Goal: Complete application form

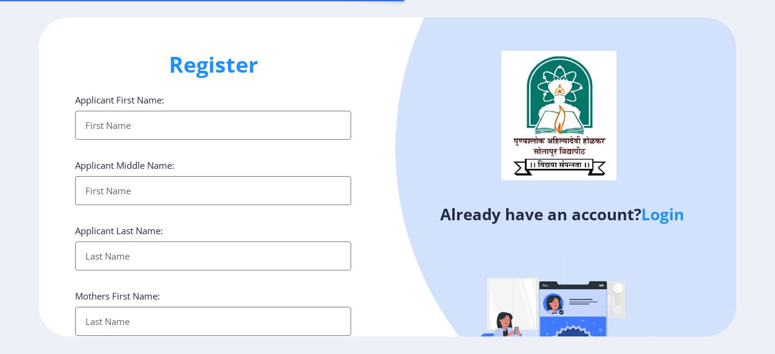
select select
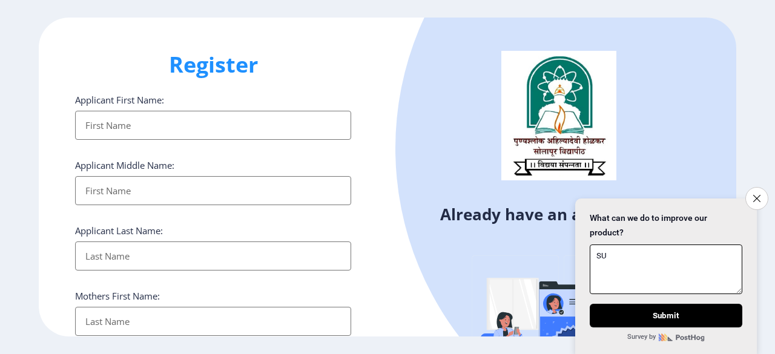
type textarea "S"
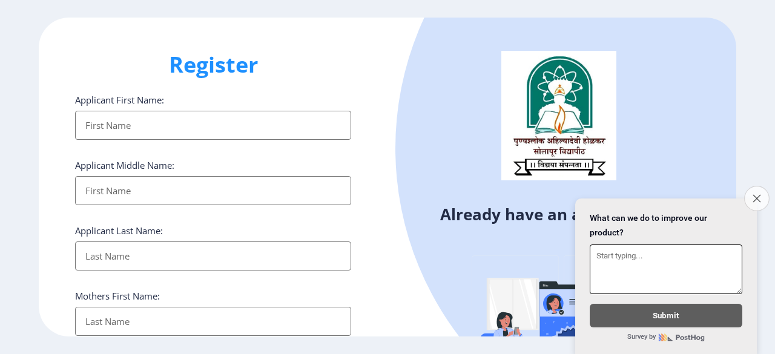
click at [757, 195] on button "Close survey" at bounding box center [756, 198] width 25 height 25
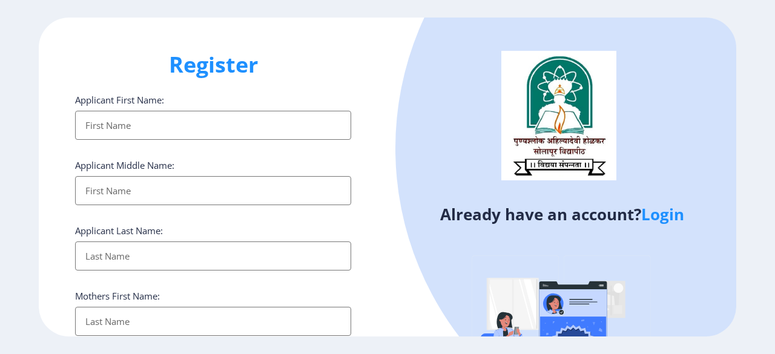
click at [209, 127] on input "Applicant First Name:" at bounding box center [213, 125] width 276 height 29
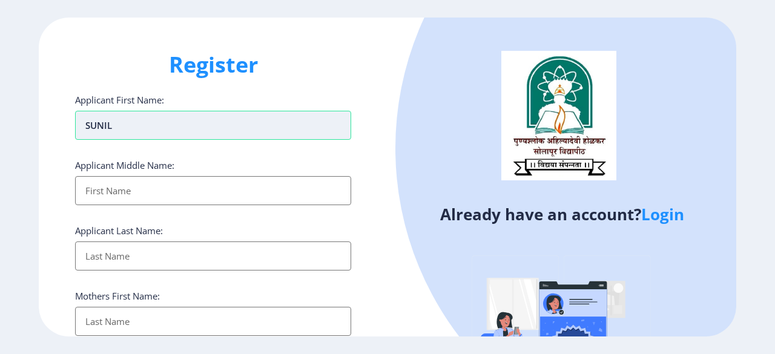
type input "SUNIL"
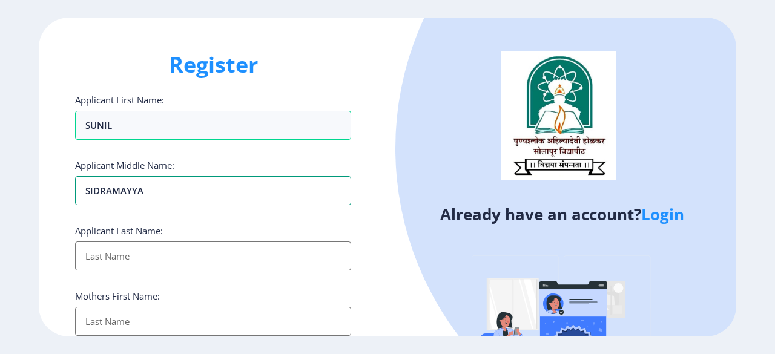
type input "SIDRAMAYYA"
click at [128, 259] on input "Applicant First Name:" at bounding box center [213, 256] width 276 height 29
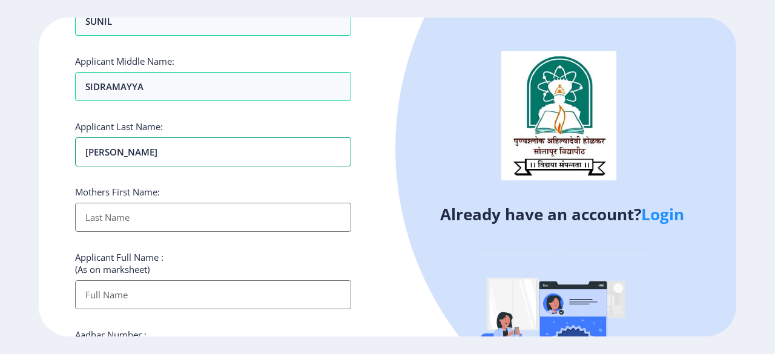
scroll to position [121, 0]
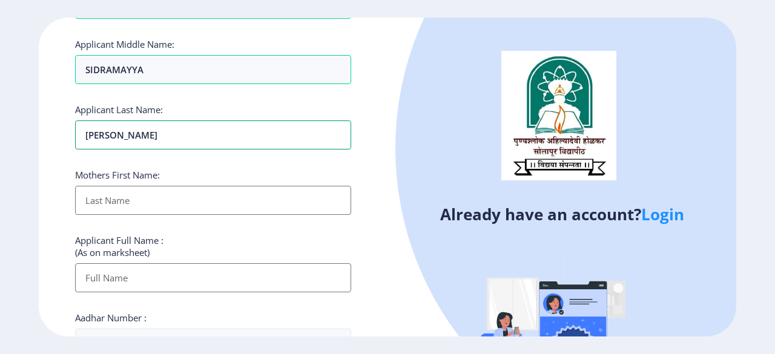
type input "[PERSON_NAME]"
click at [186, 198] on input "Applicant First Name:" at bounding box center [213, 200] width 276 height 29
type input "DHANESHWARI"
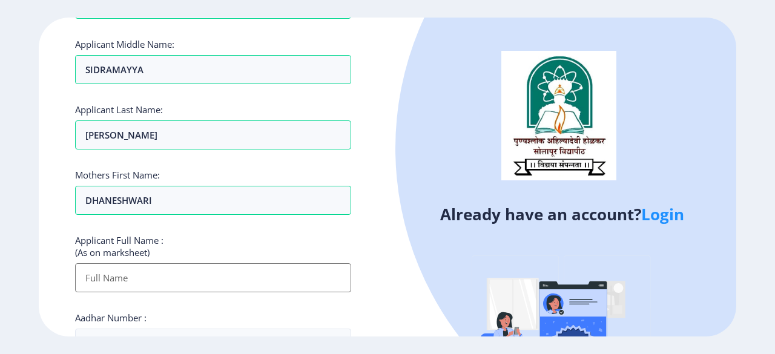
click at [225, 234] on div "Applicant Full Name : (As on marksheet)" at bounding box center [213, 263] width 276 height 58
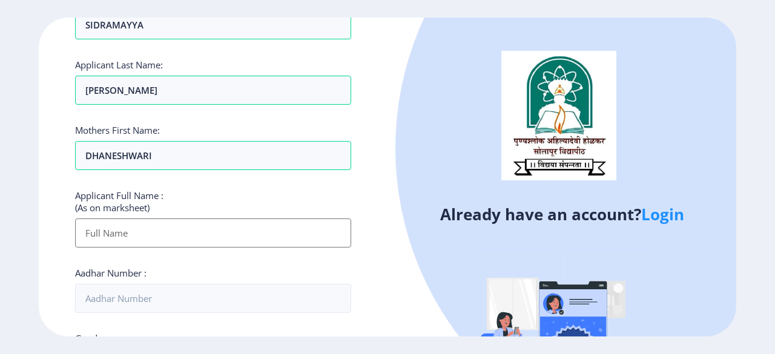
scroll to position [182, 0]
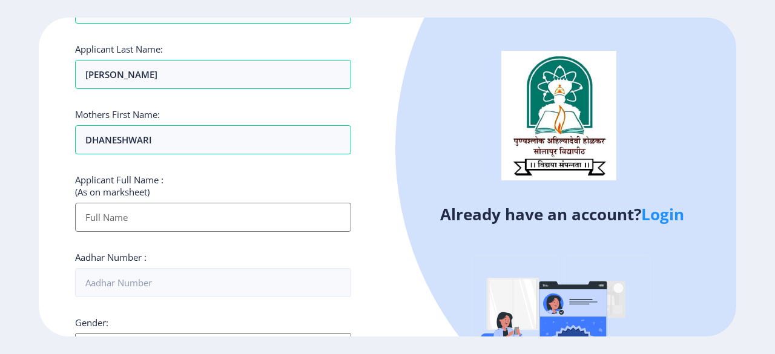
click at [153, 217] on input "Applicant First Name:" at bounding box center [213, 217] width 276 height 29
type input "[PERSON_NAME]"
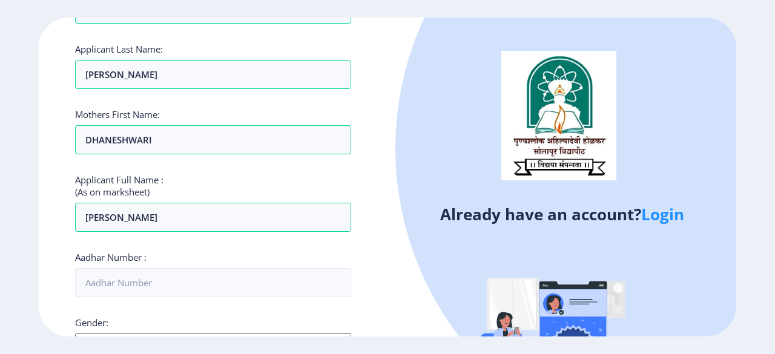
click at [383, 73] on div "Register Applicant First Name: [PERSON_NAME] Applicant Middle Name: SIDRAMAYYA …" at bounding box center [213, 177] width 349 height 319
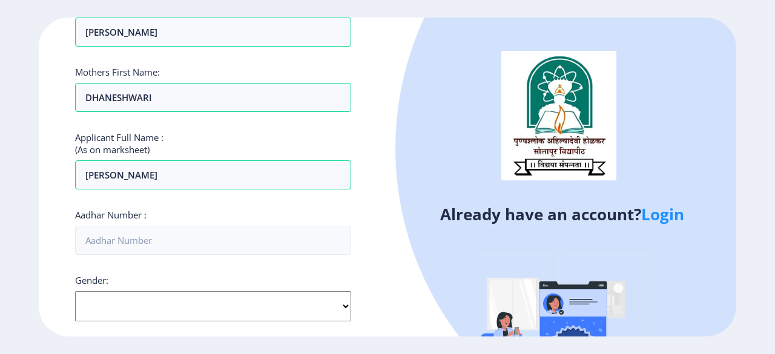
scroll to position [242, 0]
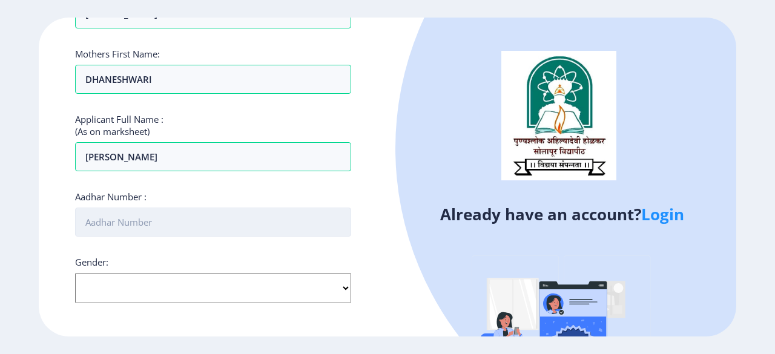
click at [167, 220] on input "Aadhar Number :" at bounding box center [213, 222] width 276 height 29
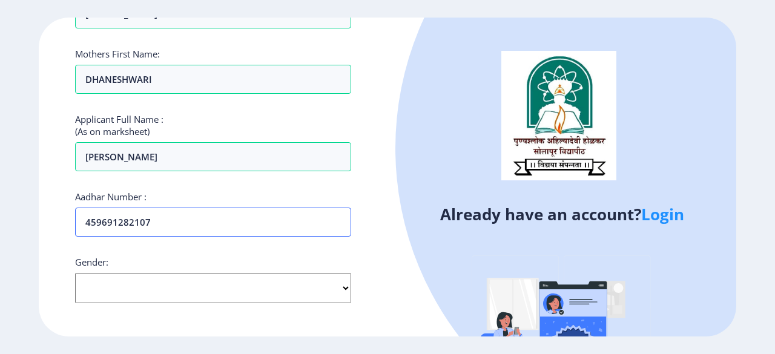
type input "459691282107"
click at [153, 283] on select "Select Gender [DEMOGRAPHIC_DATA] [DEMOGRAPHIC_DATA] Other" at bounding box center [213, 288] width 276 height 30
select select "[DEMOGRAPHIC_DATA]"
click at [75, 273] on select "Select Gender [DEMOGRAPHIC_DATA] [DEMOGRAPHIC_DATA] Other" at bounding box center [213, 288] width 276 height 30
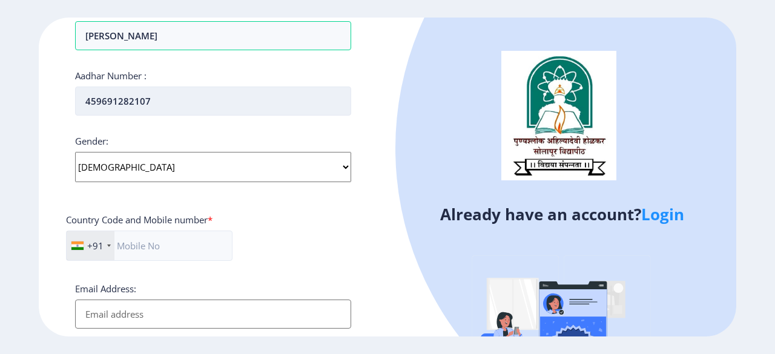
scroll to position [484, 0]
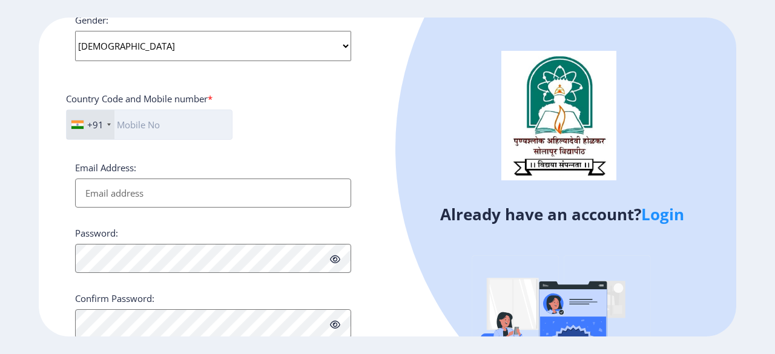
click at [144, 123] on input "text" at bounding box center [149, 125] width 166 height 30
type input "7774973601"
click at [332, 97] on div "Country Code and Mobile number *" at bounding box center [213, 101] width 294 height 17
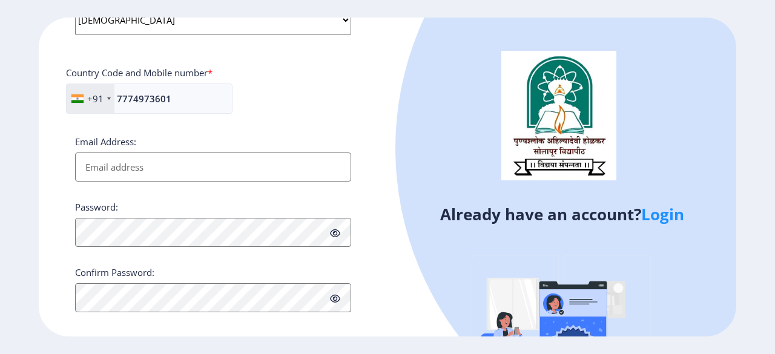
scroll to position [521, 0]
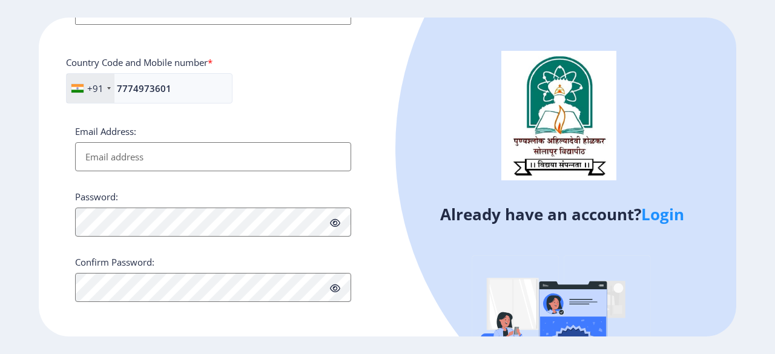
click at [217, 156] on input "Email Address:" at bounding box center [213, 156] width 276 height 29
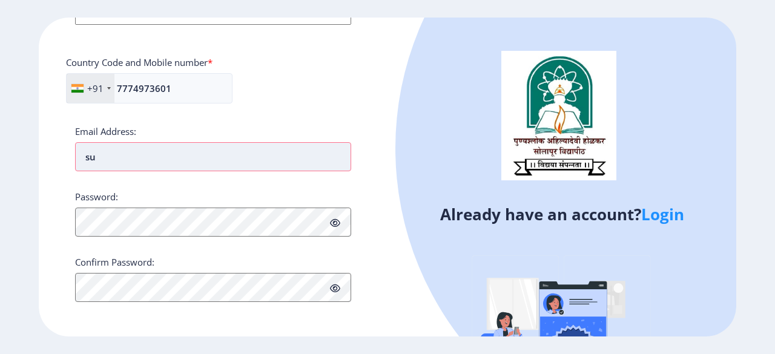
type input "[EMAIL_ADDRESS][DOMAIN_NAME]"
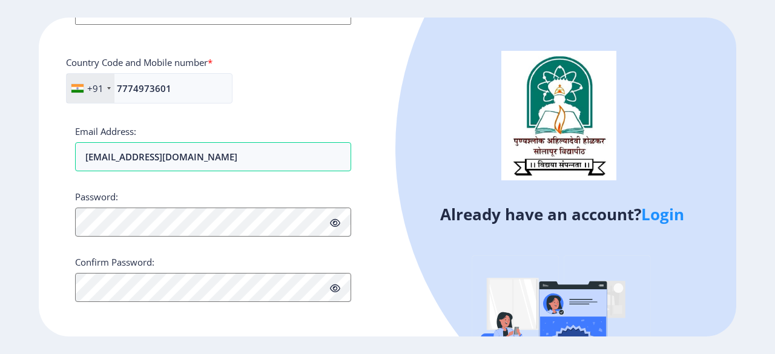
click at [255, 105] on div "+91 [GEOGRAPHIC_DATA] ([GEOGRAPHIC_DATA]) +91 [GEOGRAPHIC_DATA] (‫[GEOGRAPHIC_D…" at bounding box center [213, 93] width 294 height 40
click at [338, 219] on icon at bounding box center [335, 223] width 10 height 9
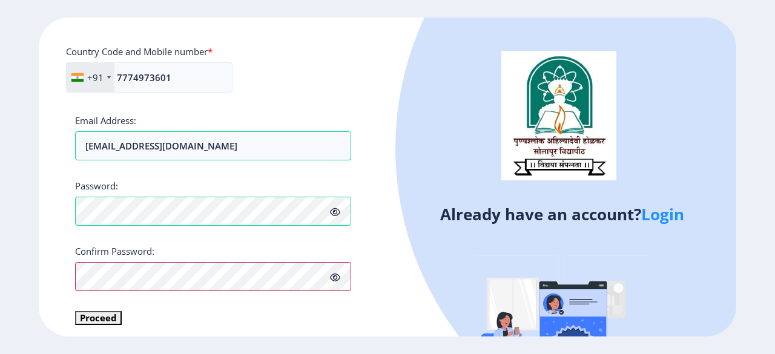
scroll to position [535, 0]
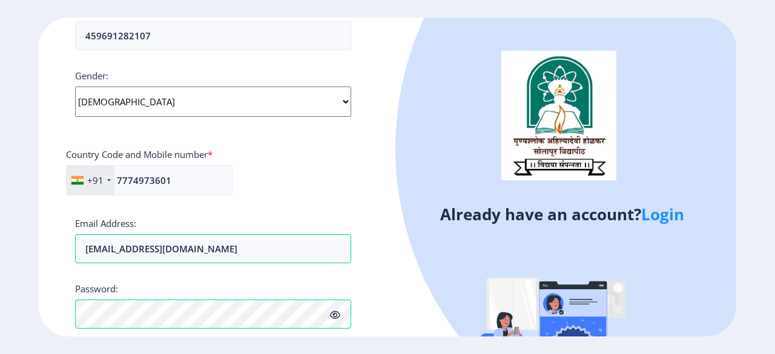
scroll to position [550, 0]
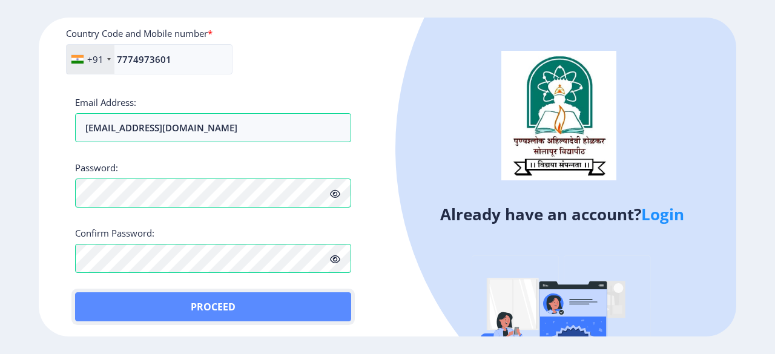
click at [199, 312] on button "Proceed" at bounding box center [213, 306] width 276 height 29
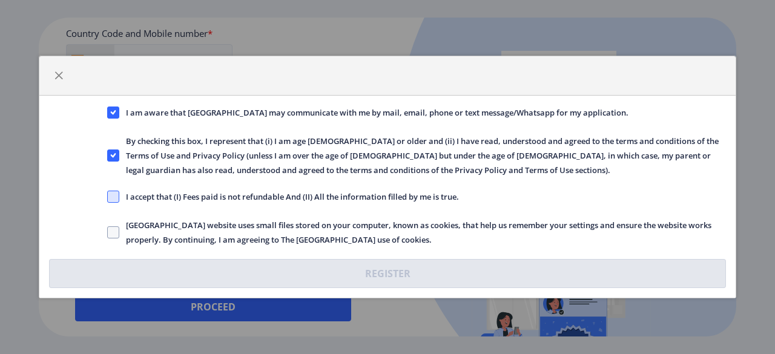
click at [116, 200] on span at bounding box center [113, 197] width 12 height 12
click at [108, 197] on input "I accept that (I) Fees paid is not refundable And (II) All the information fill…" at bounding box center [107, 197] width 1 height 1
checkbox input "true"
click at [116, 232] on span at bounding box center [113, 232] width 12 height 12
click at [108, 232] on input "[GEOGRAPHIC_DATA] website uses small files stored on your computer, known as co…" at bounding box center [107, 232] width 1 height 1
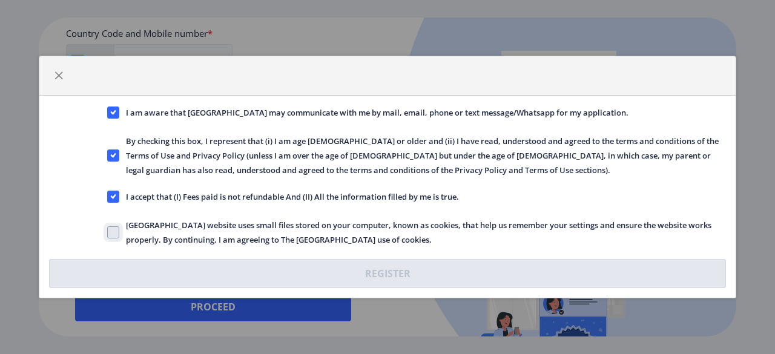
checkbox input "true"
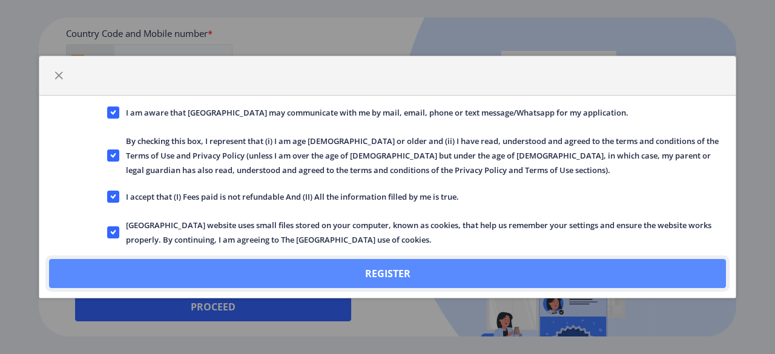
click at [392, 271] on button "Register" at bounding box center [387, 273] width 677 height 29
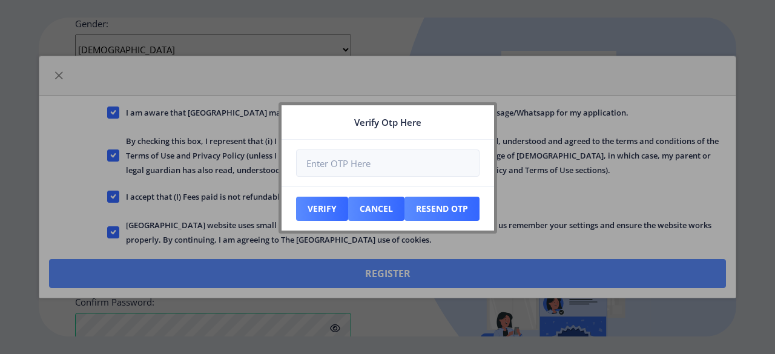
scroll to position [618, 0]
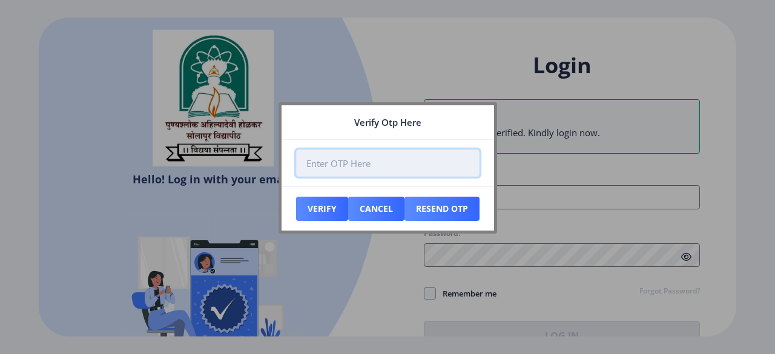
click at [425, 168] on input "number" at bounding box center [387, 163] width 183 height 27
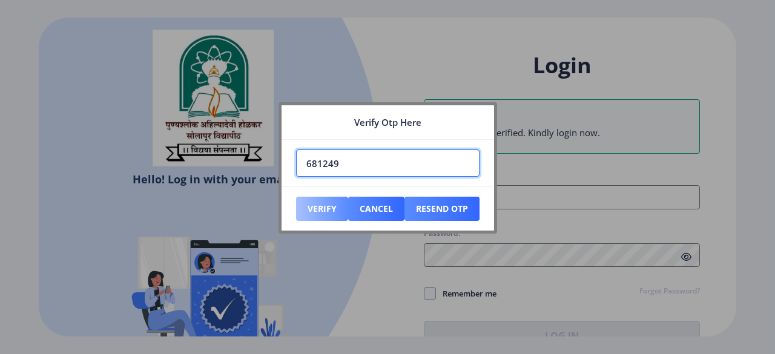
type input "681249"
click at [329, 205] on button "Verify" at bounding box center [322, 209] width 52 height 24
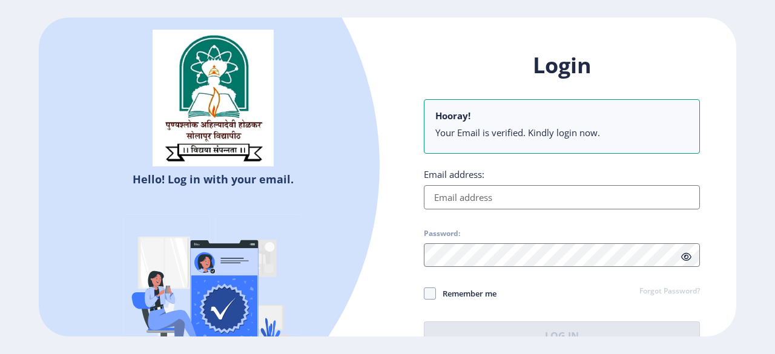
click at [547, 199] on input "Email address:" at bounding box center [562, 197] width 276 height 24
type input "[EMAIL_ADDRESS][DOMAIN_NAME]"
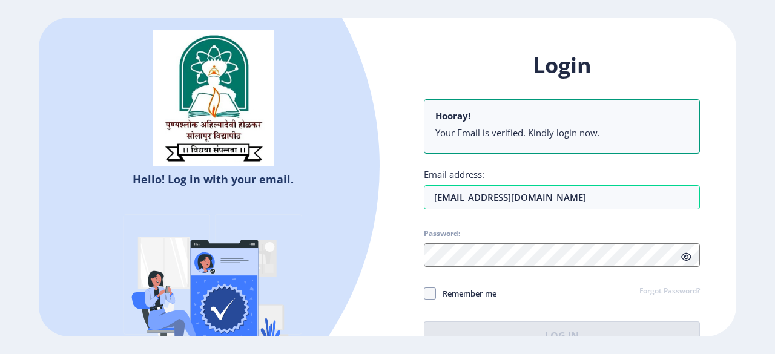
click at [496, 217] on div "Login Hooray! Your Email is verified. Kindly login now. Email address: [EMAIL_A…" at bounding box center [562, 201] width 276 height 300
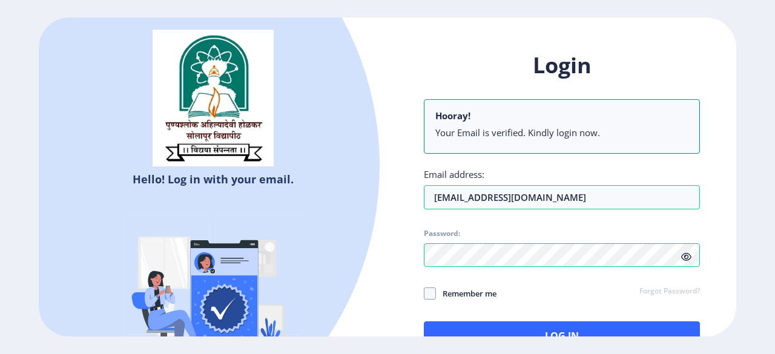
click at [691, 256] on icon at bounding box center [686, 256] width 10 height 9
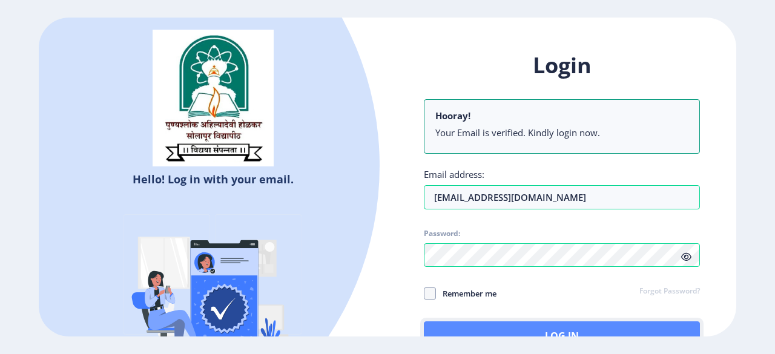
click at [594, 328] on button "Log In" at bounding box center [562, 335] width 276 height 29
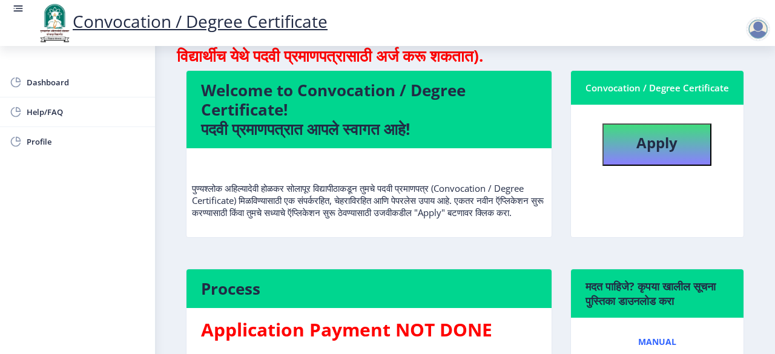
scroll to position [61, 0]
click at [648, 139] on b "Apply" at bounding box center [656, 143] width 41 height 20
select select
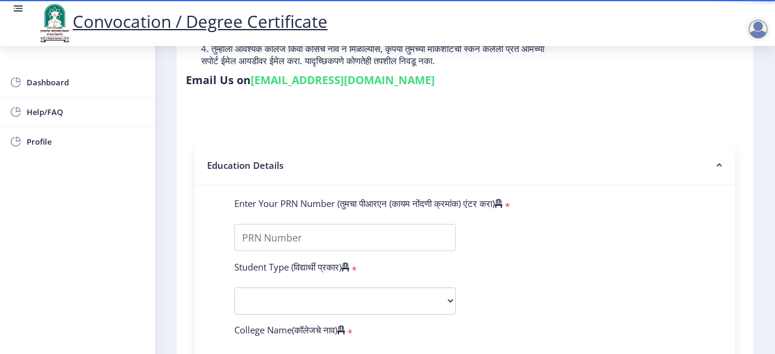
scroll to position [242, 0]
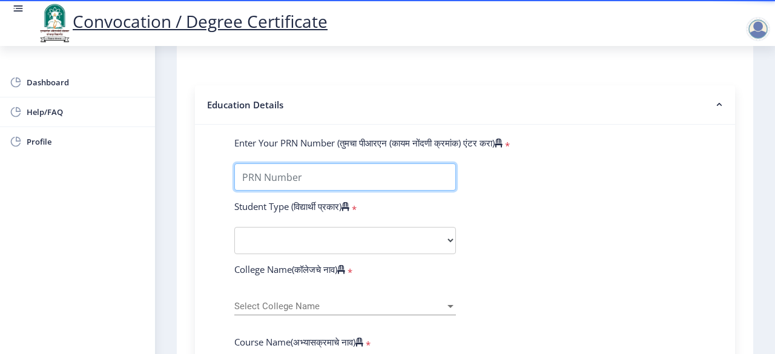
click at [289, 177] on input "Enter Your PRN Number (तुमचा पीआरएन (कायम नोंदणी क्रमांक) एंटर करा)" at bounding box center [345, 176] width 222 height 27
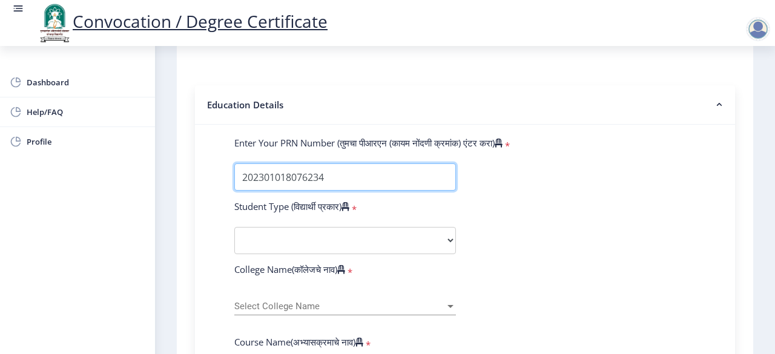
type input "202301018076234"
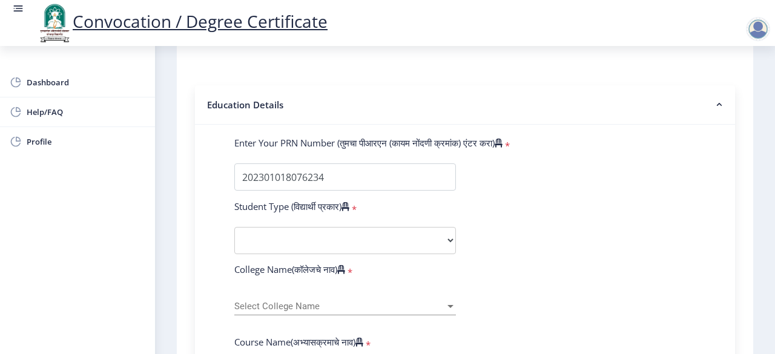
click at [365, 243] on select "Select Student Type Regular External" at bounding box center [345, 240] width 222 height 27
select select "Regular"
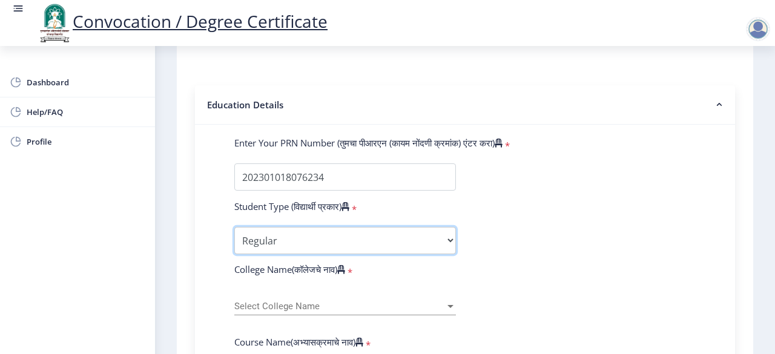
click at [234, 227] on select "Select Student Type Regular External" at bounding box center [345, 240] width 222 height 27
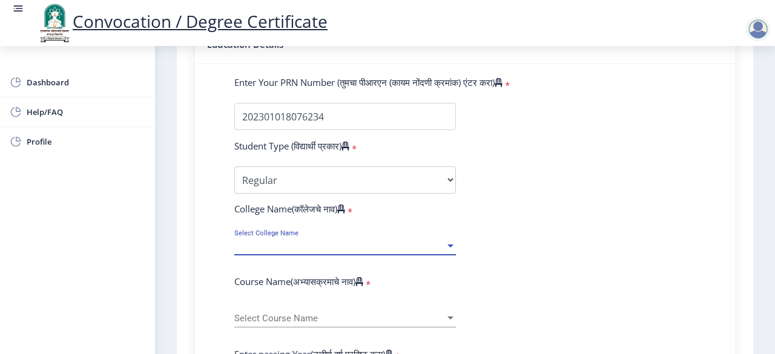
click at [321, 244] on span "Select College Name" at bounding box center [339, 246] width 211 height 10
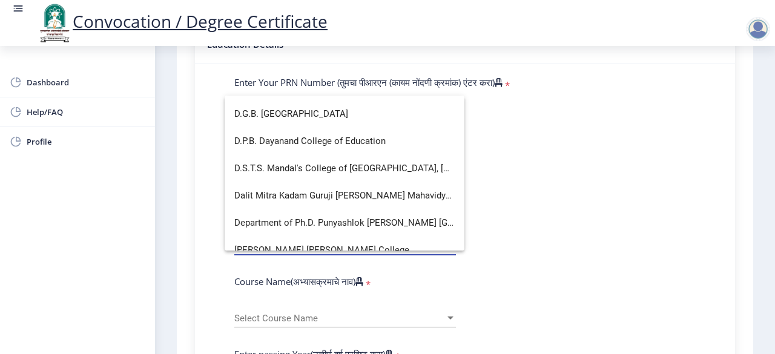
scroll to position [666, 0]
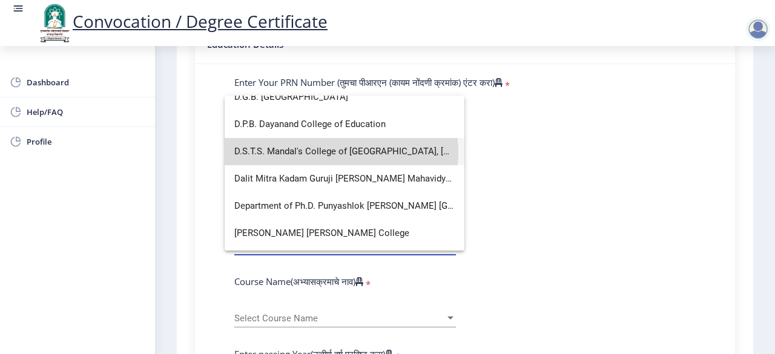
click at [341, 153] on span "D.S.T.S. Mandal's College of [GEOGRAPHIC_DATA], [GEOGRAPHIC_DATA]" at bounding box center [344, 151] width 220 height 27
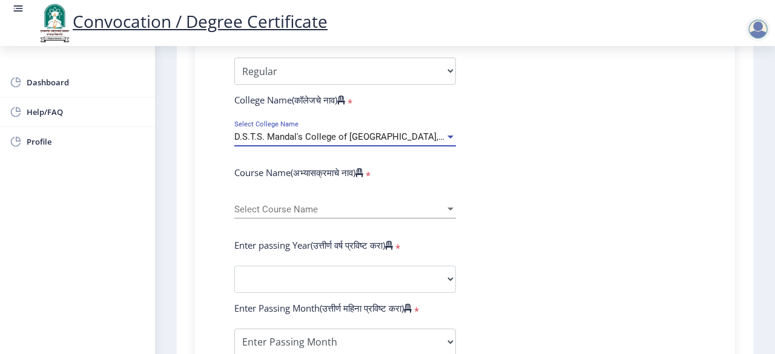
scroll to position [424, 0]
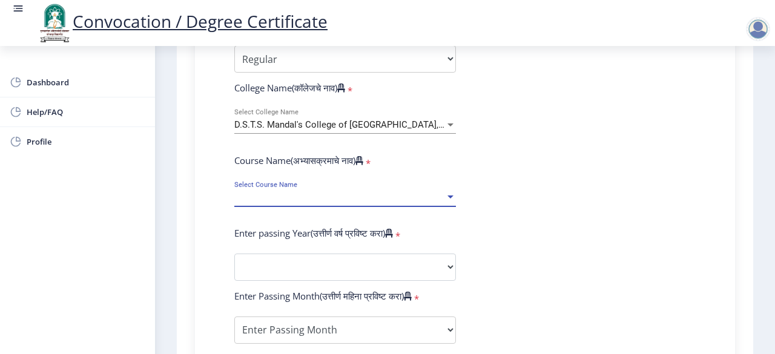
click at [349, 197] on span "Select Course Name" at bounding box center [339, 198] width 211 height 10
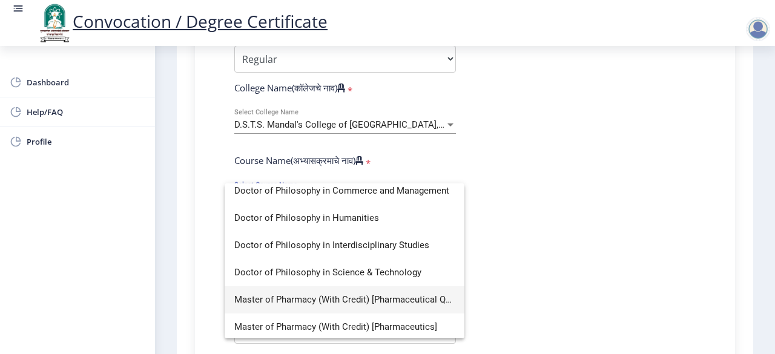
scroll to position [63, 0]
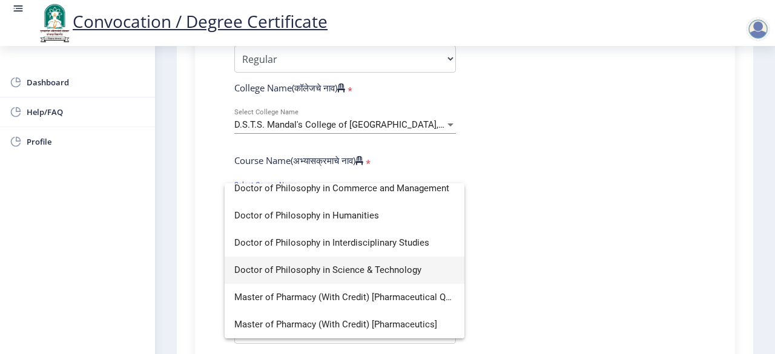
click at [351, 272] on span "Doctor of Philosophy in Science & Technology" at bounding box center [344, 270] width 220 height 27
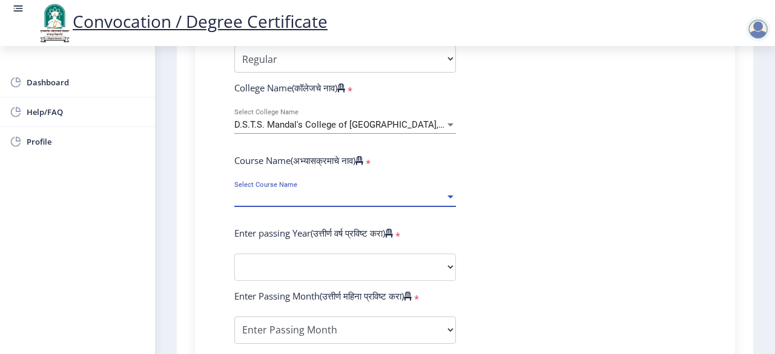
select select "January"
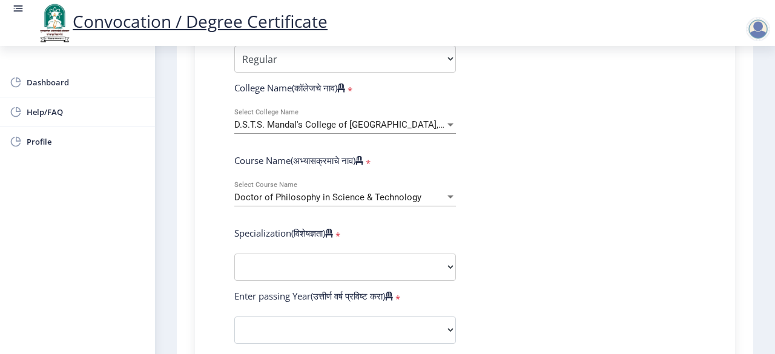
click at [530, 205] on form "Enter Your PRN Number (तुमचा पीआरएन (कायम नोंदणी क्रमांक) एंटर करा) * Student T…" at bounding box center [464, 339] width 479 height 768
click at [339, 268] on select "Specialization Biotechnology Botany Chemistry Civil Engineering Computer Scienc…" at bounding box center [345, 267] width 222 height 27
select select "Pharmacy"
click at [234, 254] on select "Specialization Biotechnology Botany Chemistry Civil Engineering Computer Scienc…" at bounding box center [345, 267] width 222 height 27
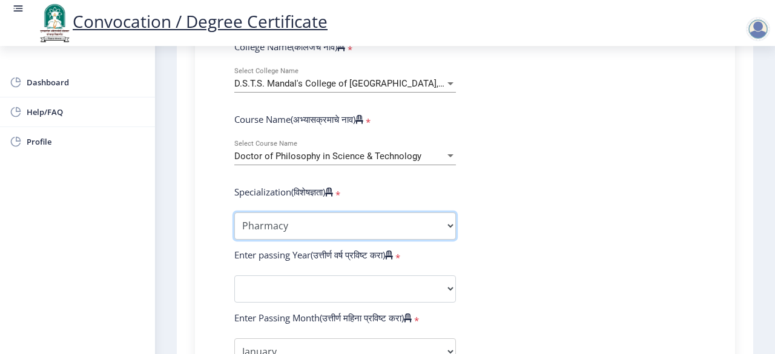
scroll to position [484, 0]
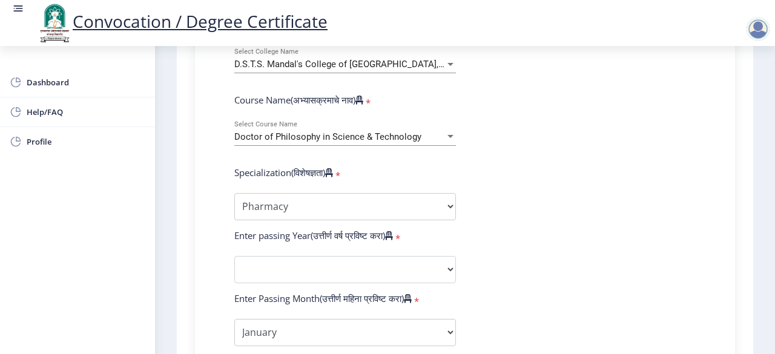
click at [550, 209] on form "Enter Your PRN Number (तुमचा पीआरएन (कायम नोंदणी क्रमांक) एंटर करा) * Student T…" at bounding box center [464, 279] width 479 height 768
click at [406, 209] on select "Specialization Biotechnology Botany Chemistry Civil Engineering Computer Scienc…" at bounding box center [345, 206] width 222 height 27
click at [234, 193] on select "Specialization Biotechnology Botany Chemistry Civil Engineering Computer Scienc…" at bounding box center [345, 206] width 222 height 27
click at [534, 204] on form "Enter Your PRN Number (तुमचा पीआरएन (कायम नोंदणी क्रमांक) एंटर करा) * Student T…" at bounding box center [464, 279] width 479 height 768
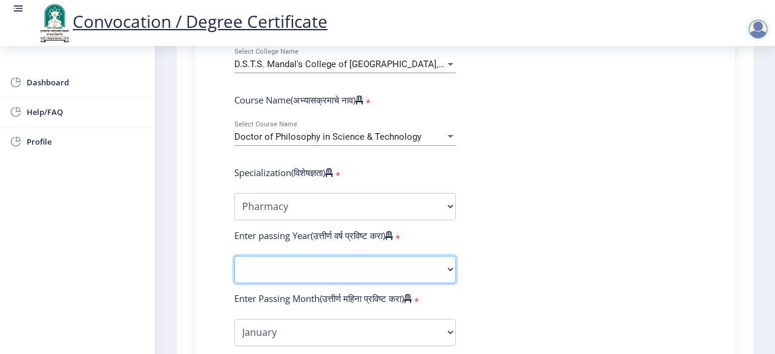
click at [401, 269] on select "2025 2024 2023 2022 2021 2020 2019 2018 2017 2016 2015 2014 2013 2012 2011 2010…" at bounding box center [345, 269] width 222 height 27
select select "2025"
click at [234, 256] on select "2025 2024 2023 2022 2021 2020 2019 2018 2017 2016 2015 2014 2013 2012 2011 2010…" at bounding box center [345, 269] width 222 height 27
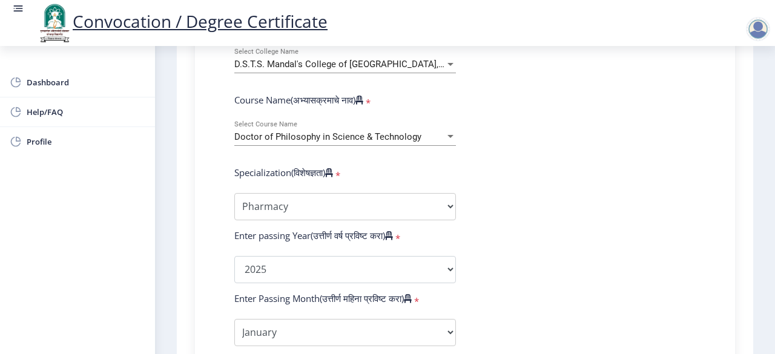
click at [600, 207] on form "Enter Your PRN Number (तुमचा पीआरएन (कायम नोंदणी क्रमांक) एंटर करा) * Student T…" at bounding box center [464, 279] width 479 height 768
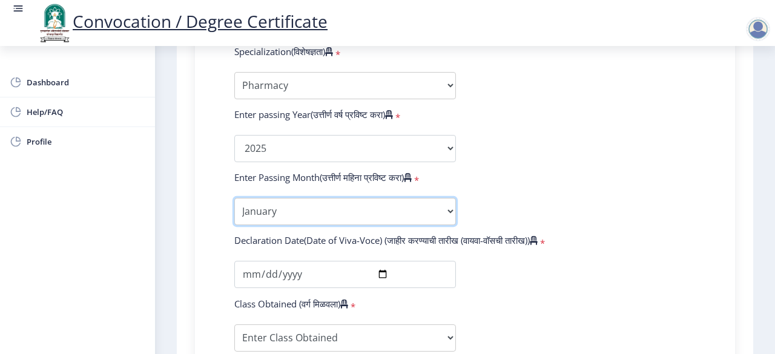
click at [357, 206] on select "Enter Passing Month January February March April May June July August September…" at bounding box center [345, 211] width 222 height 27
select select "August"
click at [234, 198] on select "Enter Passing Month January February March April May June July August September…" at bounding box center [345, 211] width 222 height 27
click at [548, 178] on form "Enter Your PRN Number (तुमचा पीआरएन (कायम नोंदणी क्रमांक) एंटर करा) * Student T…" at bounding box center [464, 158] width 479 height 768
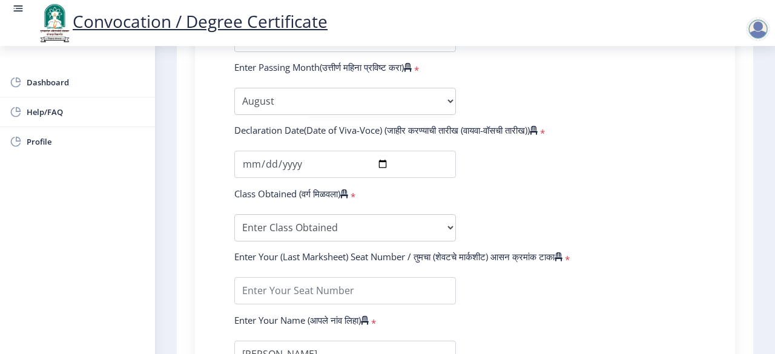
scroll to position [726, 0]
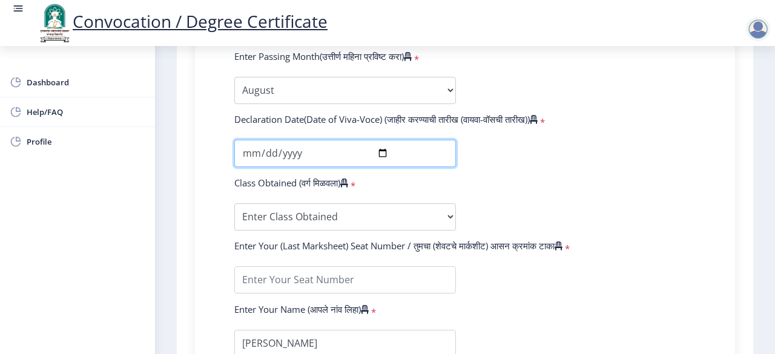
click at [382, 154] on input "date" at bounding box center [345, 153] width 222 height 27
type input "[DATE]"
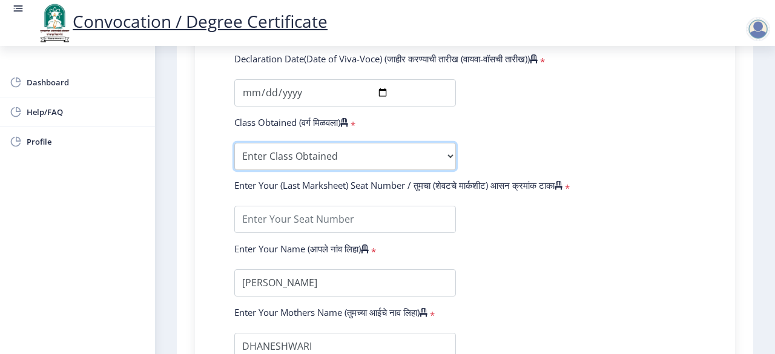
click at [301, 156] on select "Enter Class Obtained FIRST CLASS WITH DISTINCTION FIRST CLASS HIGHER SECOND CLA…" at bounding box center [345, 156] width 222 height 27
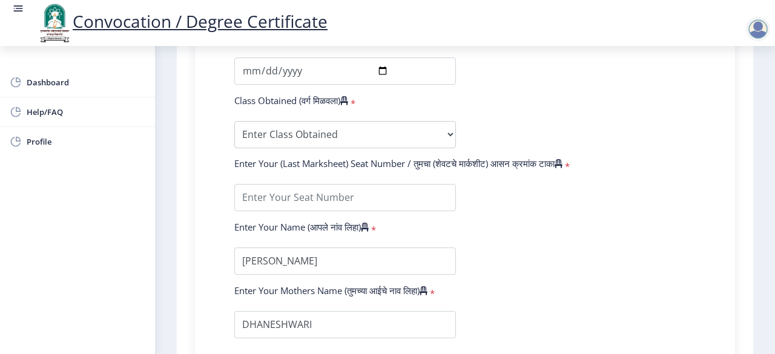
scroll to position [826, 0]
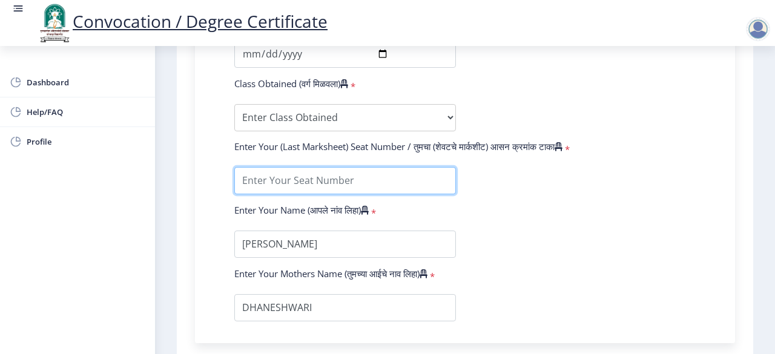
click at [309, 185] on input "textarea" at bounding box center [345, 180] width 222 height 27
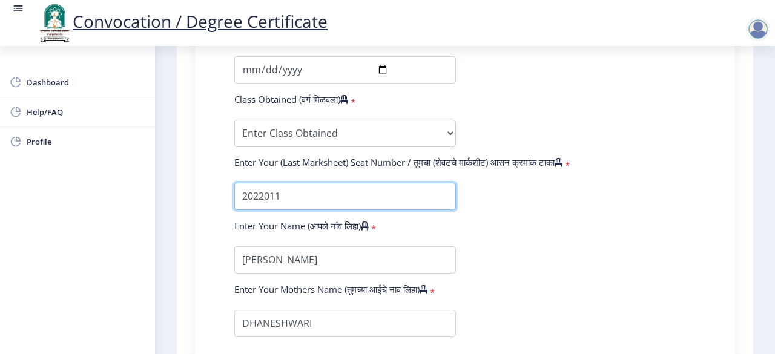
scroll to position [765, 0]
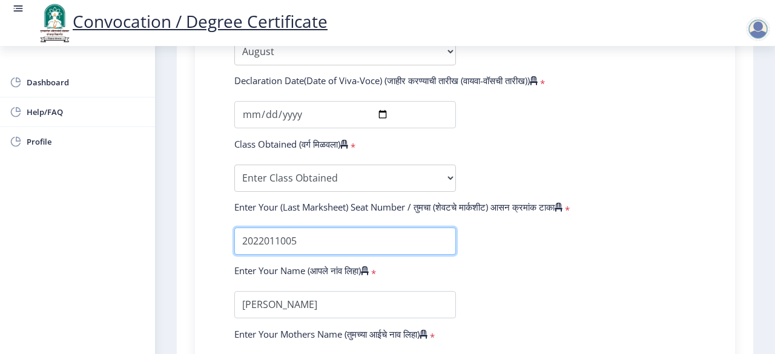
type input "2022011005"
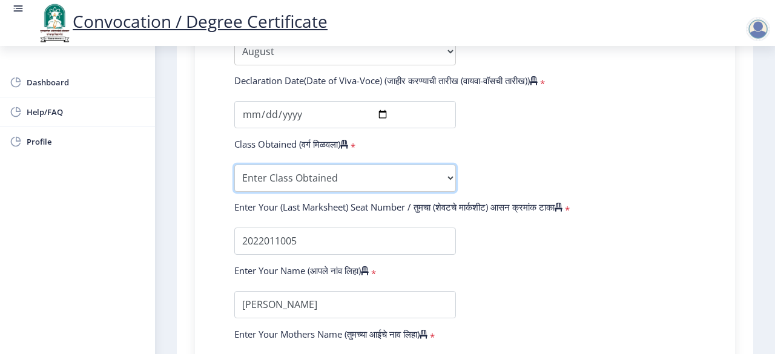
click at [327, 175] on select "Enter Class Obtained FIRST CLASS WITH DISTINCTION FIRST CLASS HIGHER SECOND CLA…" at bounding box center [345, 178] width 222 height 27
select select "Grade B+"
click at [234, 165] on select "Enter Class Obtained FIRST CLASS WITH DISTINCTION FIRST CLASS HIGHER SECOND CLA…" at bounding box center [345, 178] width 222 height 27
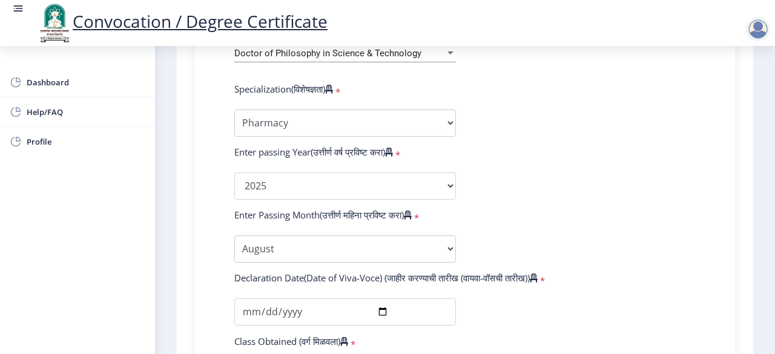
scroll to position [584, 0]
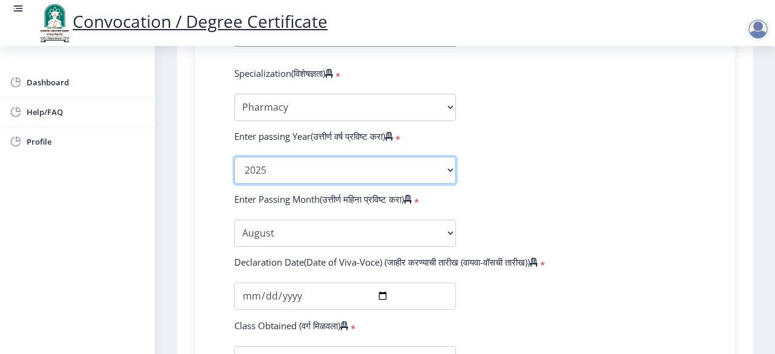
click at [294, 167] on select "2025 2024 2023 2022 2021 2020 2019 2018 2017 2016 2015 2014 2013 2012 2011 2010…" at bounding box center [345, 170] width 222 height 27
select select "2022"
click at [234, 157] on select "2025 2024 2023 2022 2021 2020 2019 2018 2017 2016 2015 2014 2013 2012 2011 2010…" at bounding box center [345, 170] width 222 height 27
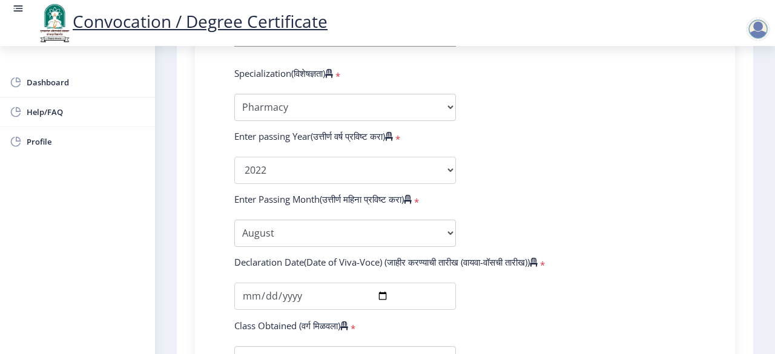
click at [549, 122] on form "Enter Your PRN Number (तुमचा पीआरएन (कायम नोंदणी क्रमांक) एंटर करा) * Student T…" at bounding box center [464, 179] width 479 height 768
click at [301, 237] on select "Enter Passing Month January February March April May June July August September…" at bounding box center [345, 233] width 222 height 27
select select "October"
click at [234, 220] on select "Enter Passing Month January February March April May June July August September…" at bounding box center [345, 233] width 222 height 27
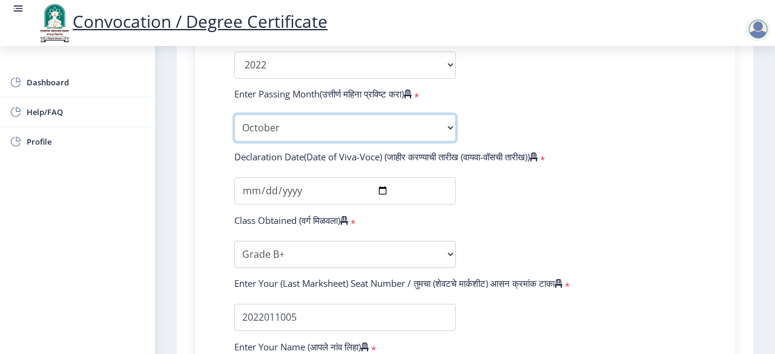
scroll to position [705, 0]
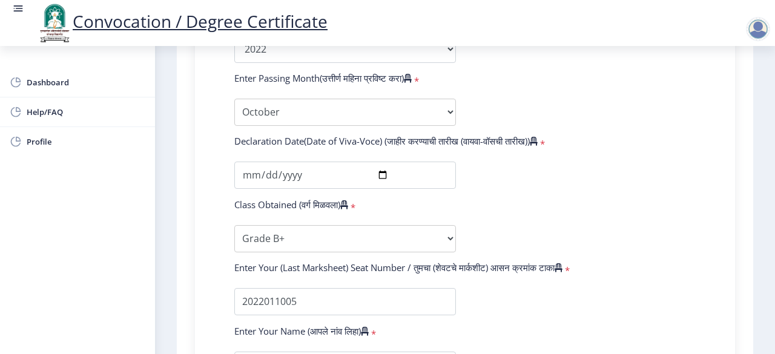
click at [518, 81] on form "Enter Your PRN Number (तुमचा पीआरएन (कायम नोंदणी क्रमांक) एंटर करा) * Student T…" at bounding box center [464, 58] width 479 height 768
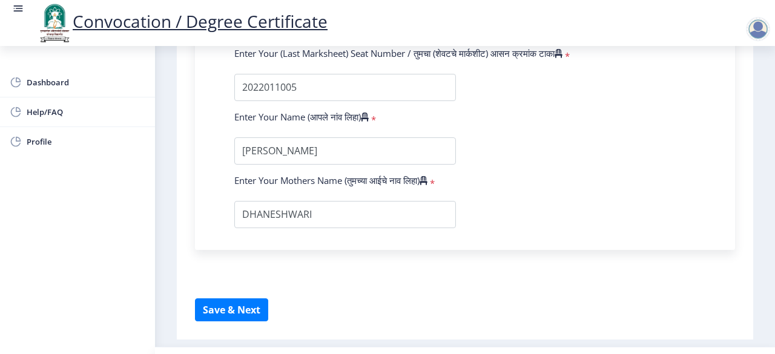
scroll to position [947, 0]
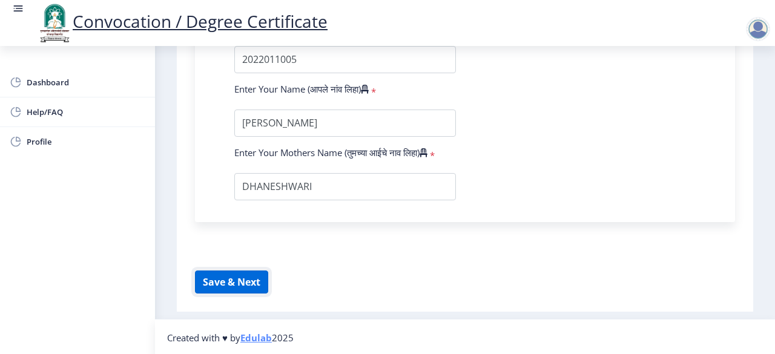
click at [235, 284] on button "Save & Next" at bounding box center [231, 282] width 73 height 23
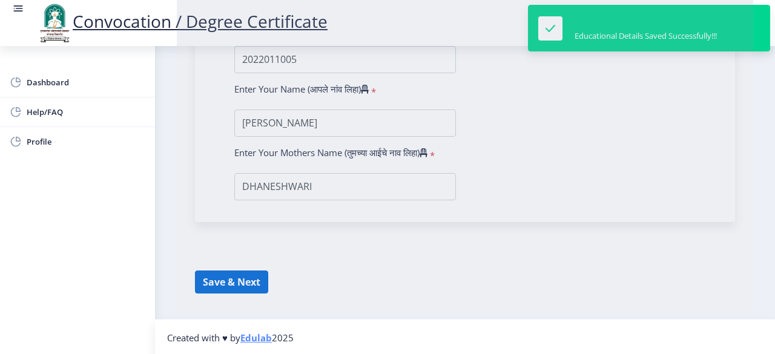
select select
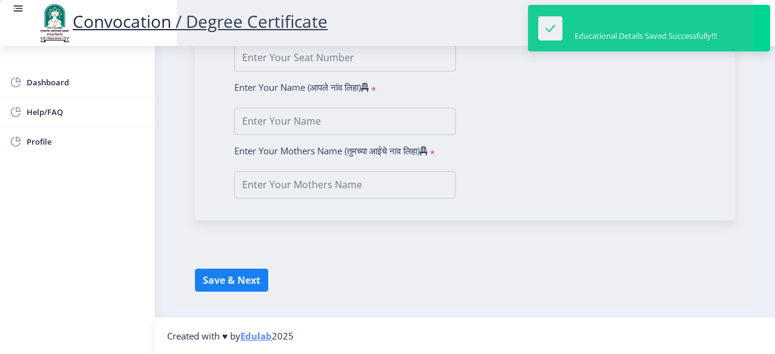
type input "[PERSON_NAME]"
type input "DHANESHWARI"
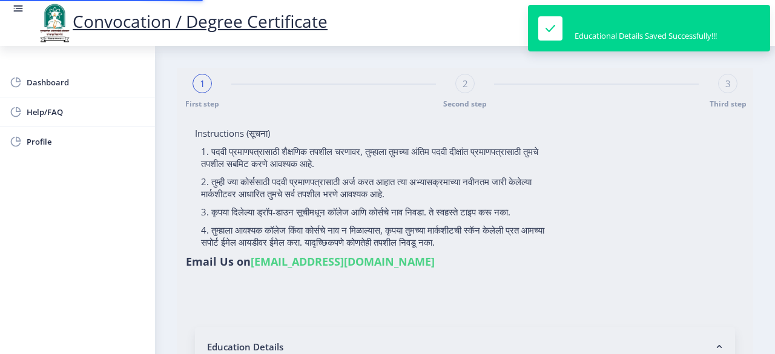
type input "202301018076234"
select select "Regular"
select select "2022"
select select "Grade B+"
type input "2022011005"
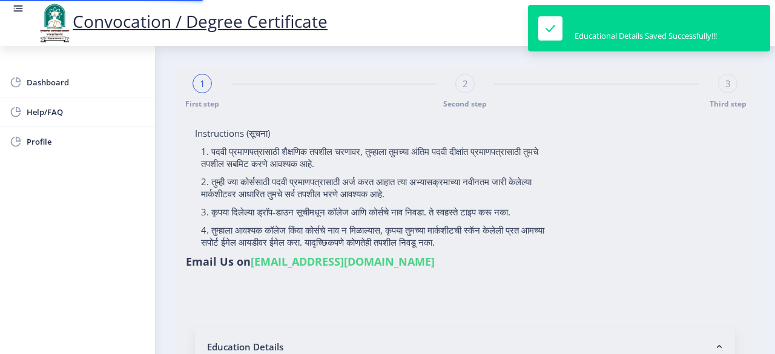
select select "October"
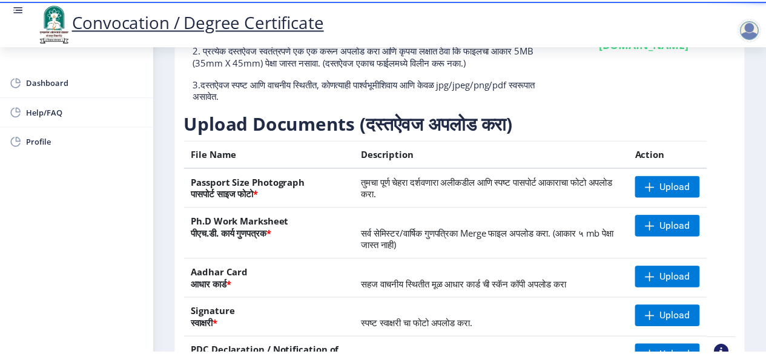
scroll to position [159, 0]
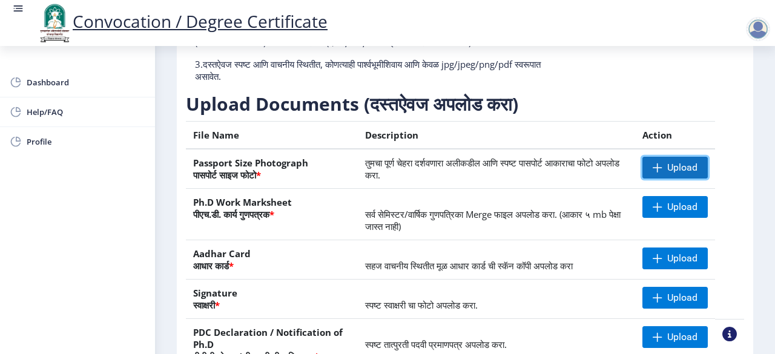
click at [673, 169] on span "Upload" at bounding box center [682, 168] width 30 height 12
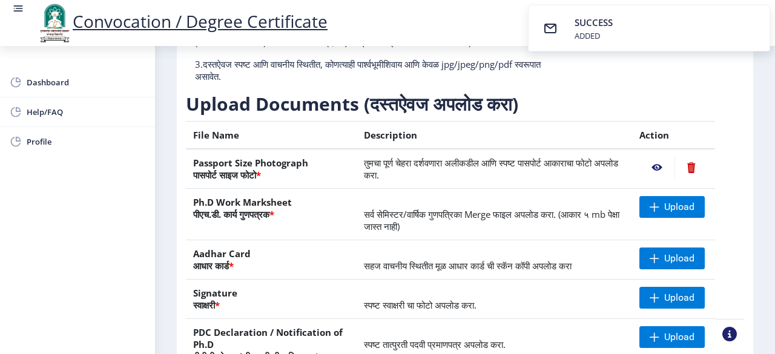
click at [657, 165] on nb-action at bounding box center [656, 168] width 35 height 22
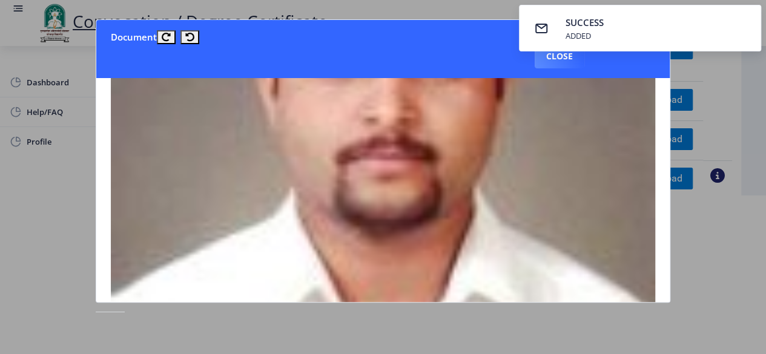
scroll to position [424, 0]
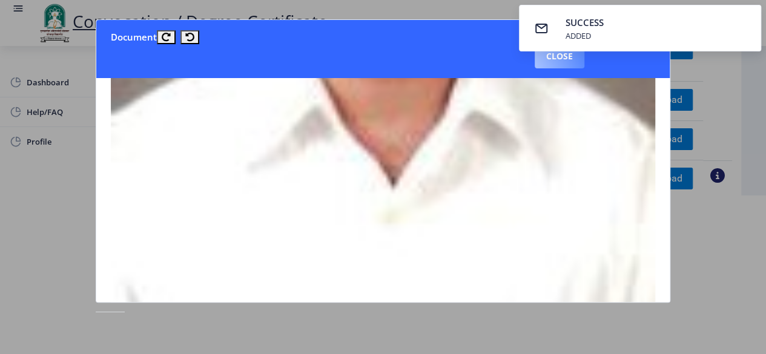
click at [568, 58] on button "Close" at bounding box center [560, 56] width 50 height 24
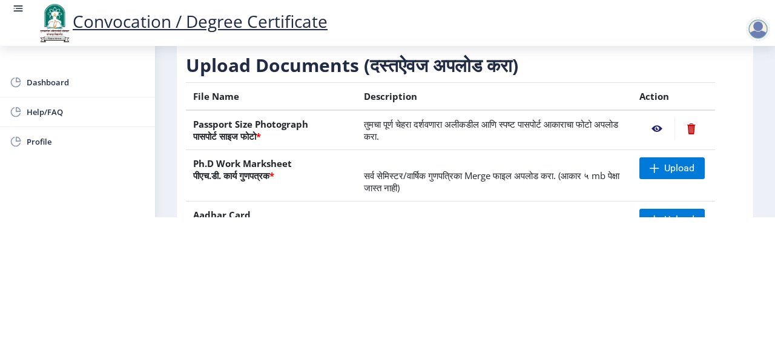
scroll to position [0, 0]
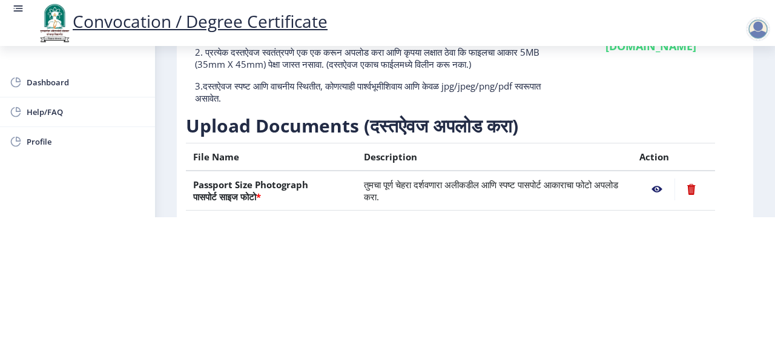
click at [687, 188] on nb-action at bounding box center [690, 190] width 33 height 22
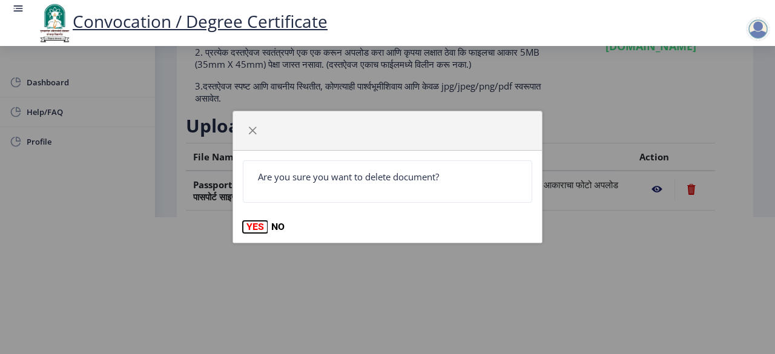
click at [254, 228] on button "YES" at bounding box center [255, 227] width 25 height 12
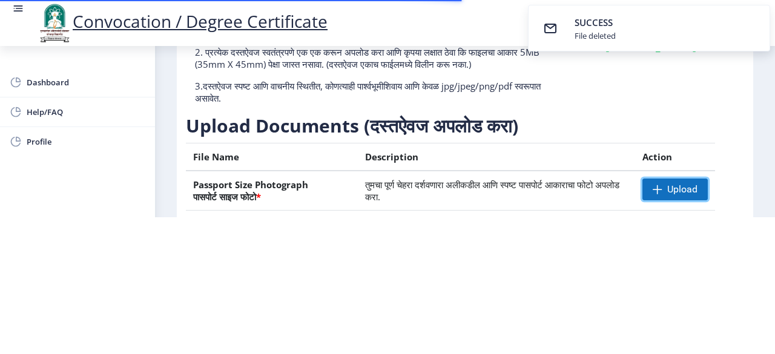
click at [667, 189] on span "Upload" at bounding box center [682, 189] width 30 height 12
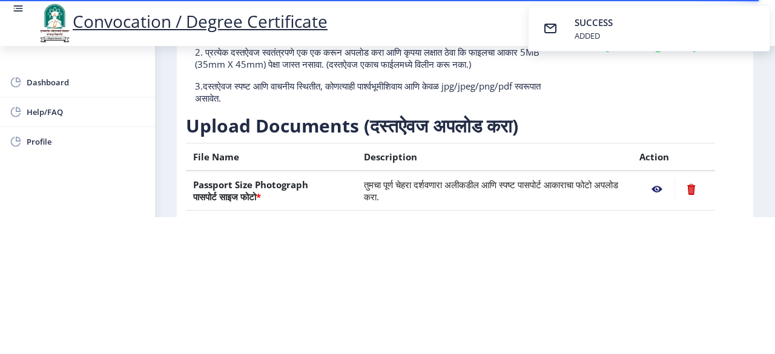
click at [654, 185] on nb-action at bounding box center [656, 190] width 35 height 22
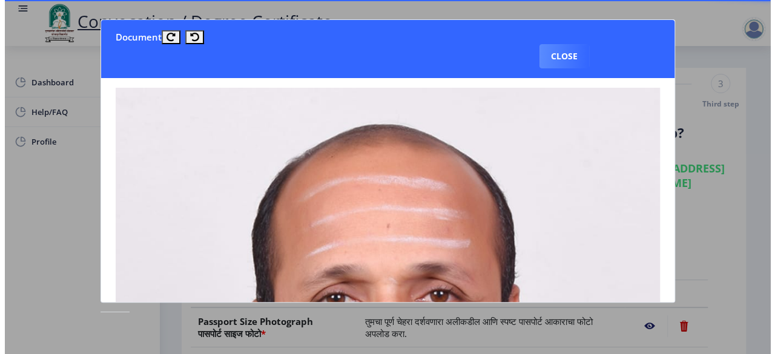
scroll to position [61, 0]
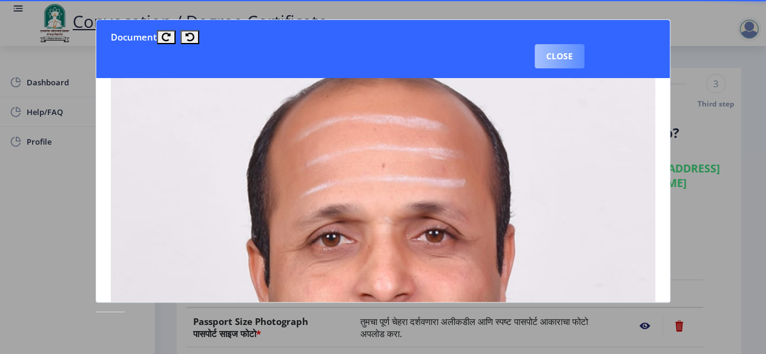
click at [566, 59] on button "Close" at bounding box center [560, 56] width 50 height 24
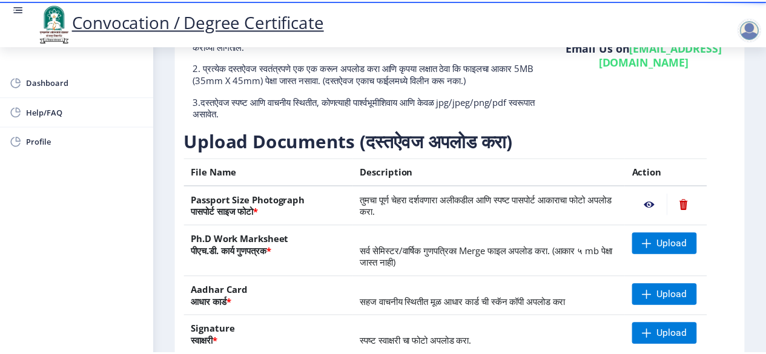
scroll to position [182, 0]
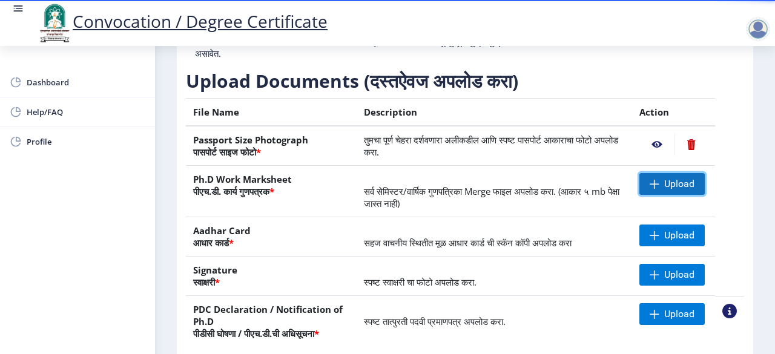
click at [667, 183] on span "Upload" at bounding box center [679, 184] width 30 height 12
click at [671, 182] on span "Upload" at bounding box center [679, 184] width 30 height 12
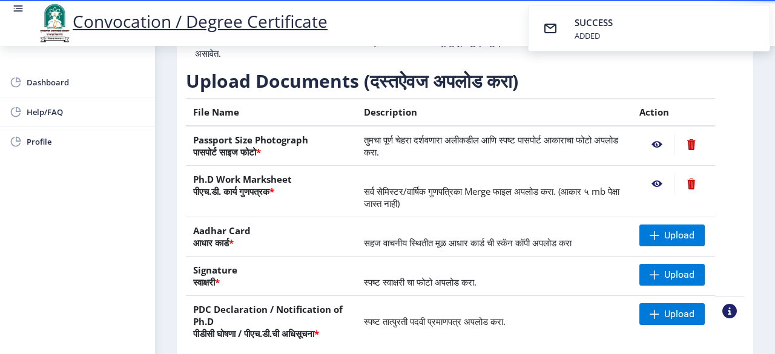
click at [653, 182] on nb-action at bounding box center [656, 184] width 35 height 22
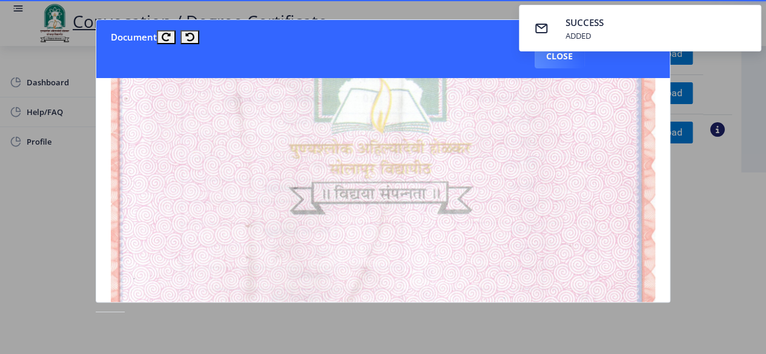
scroll to position [363, 0]
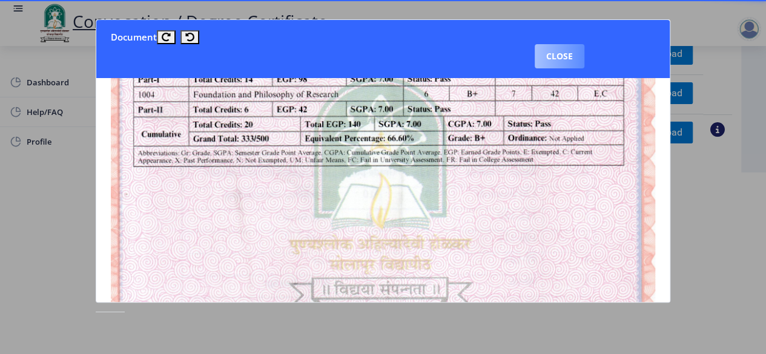
click at [561, 59] on button "Close" at bounding box center [560, 56] width 50 height 24
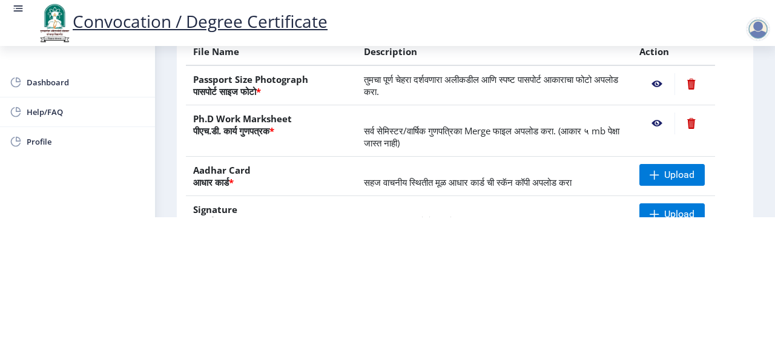
scroll to position [121, 0]
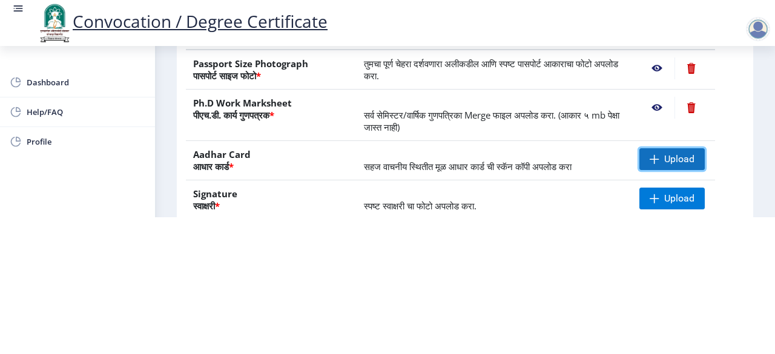
click at [668, 156] on span "Upload" at bounding box center [679, 159] width 30 height 12
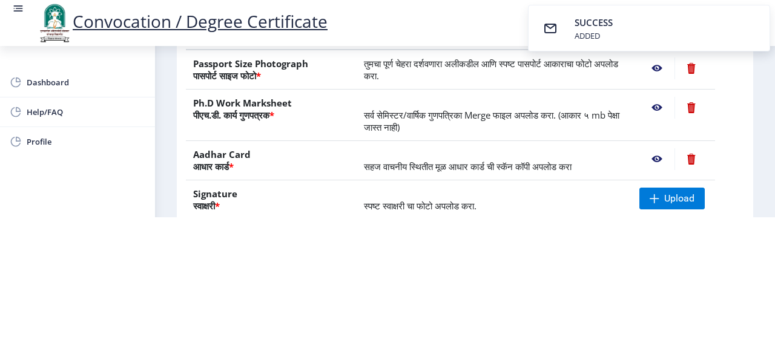
click at [654, 156] on nb-action at bounding box center [656, 159] width 35 height 22
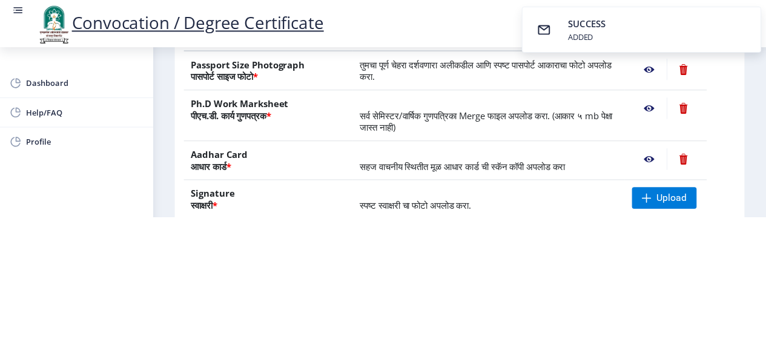
scroll to position [0, 0]
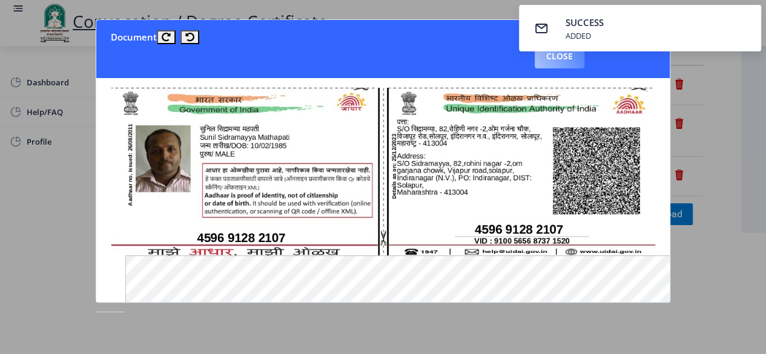
click at [550, 57] on button "Close" at bounding box center [560, 56] width 50 height 24
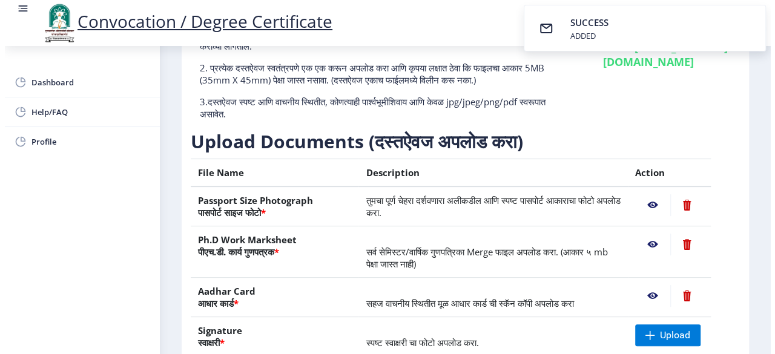
scroll to position [121, 0]
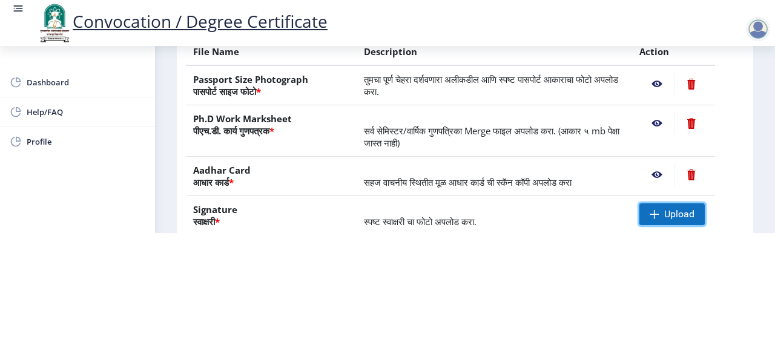
click at [664, 215] on span "Upload" at bounding box center [679, 214] width 30 height 12
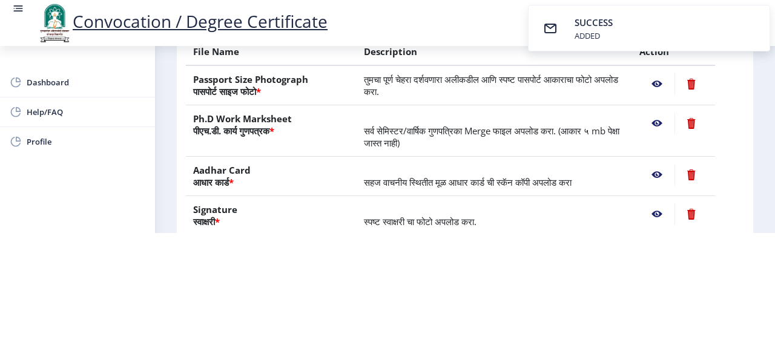
click at [651, 212] on nb-action at bounding box center [656, 214] width 35 height 22
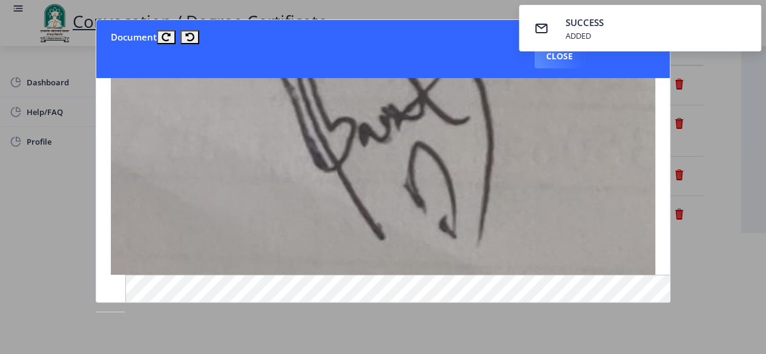
scroll to position [0, 0]
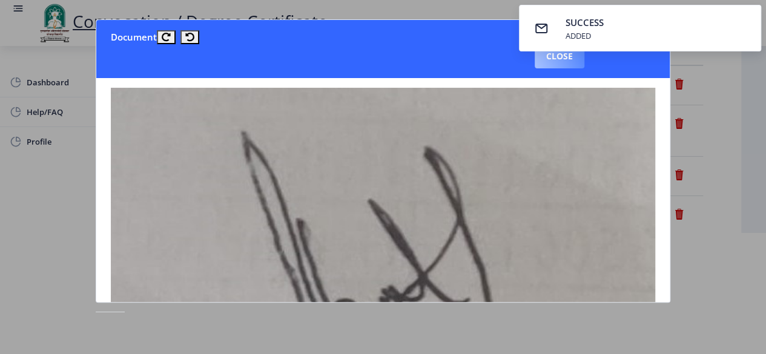
click at [559, 59] on button "Close" at bounding box center [560, 56] width 50 height 24
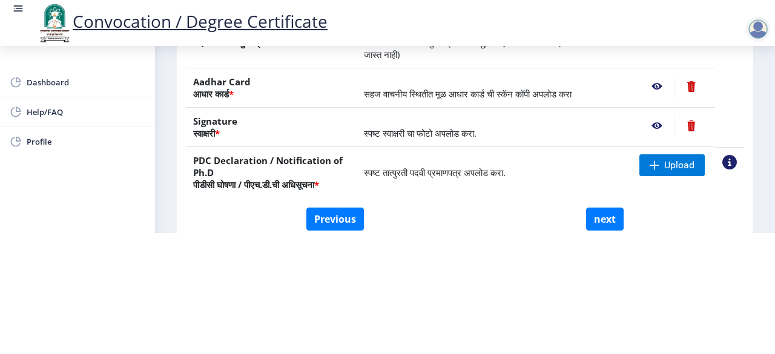
scroll to position [242, 0]
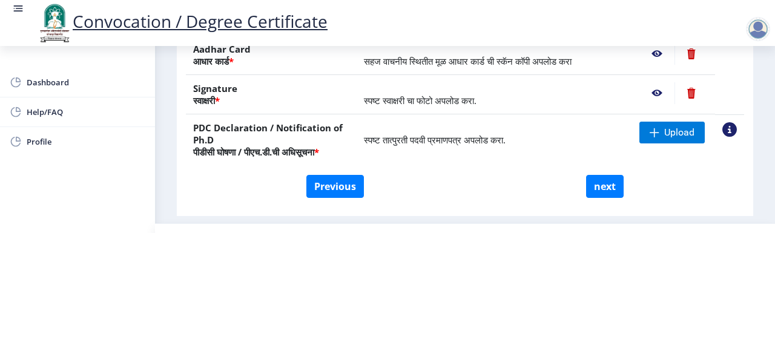
click at [689, 93] on nb-action at bounding box center [690, 93] width 33 height 22
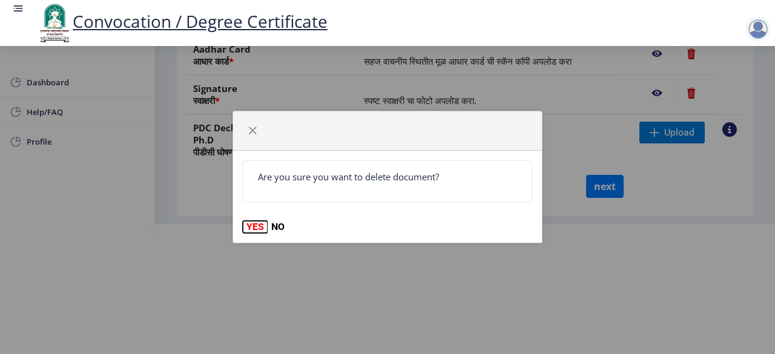
click at [257, 226] on button "YES" at bounding box center [255, 227] width 25 height 12
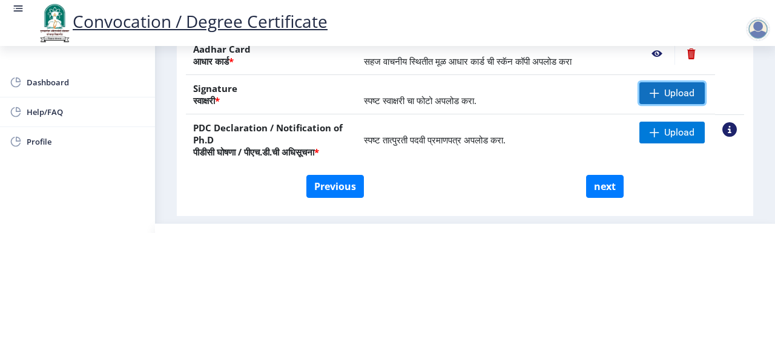
click at [668, 87] on span "Upload" at bounding box center [679, 93] width 30 height 12
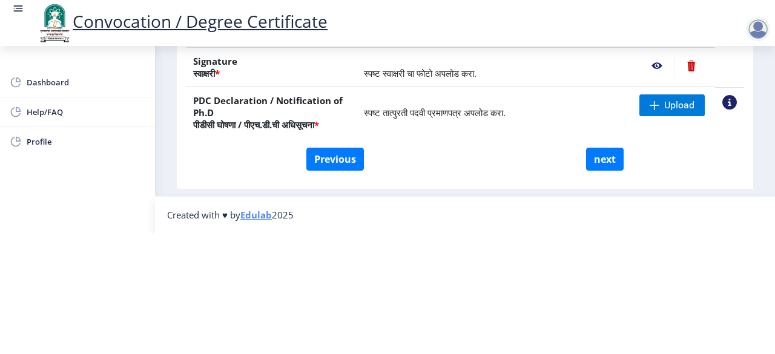
scroll to position [98, 0]
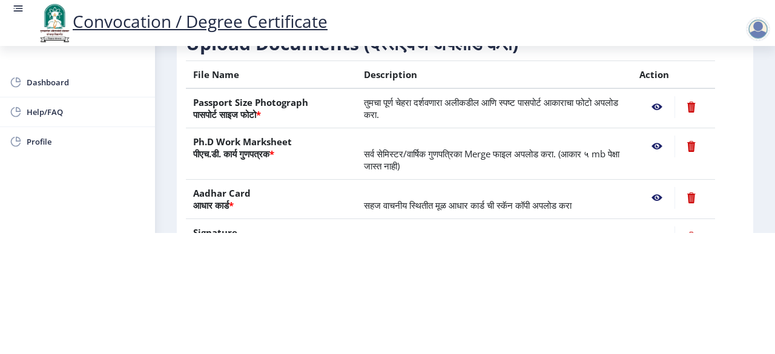
click at [654, 105] on nb-action at bounding box center [656, 107] width 35 height 22
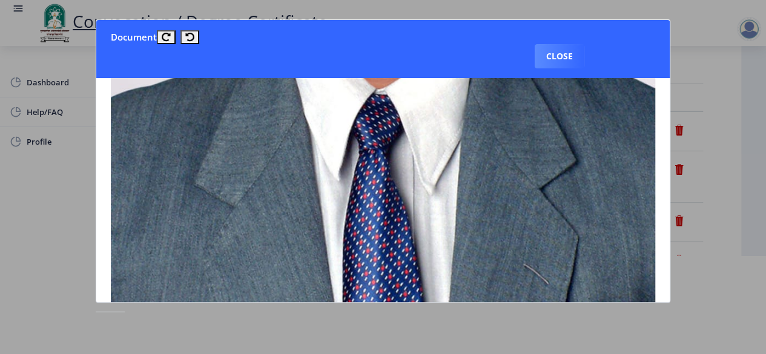
scroll to position [605, 0]
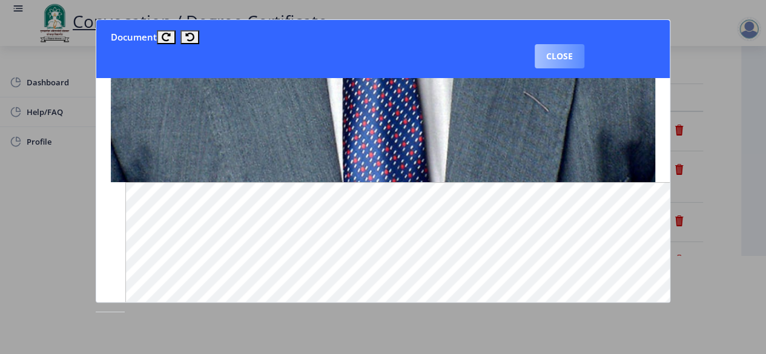
click at [568, 58] on button "Close" at bounding box center [560, 56] width 50 height 24
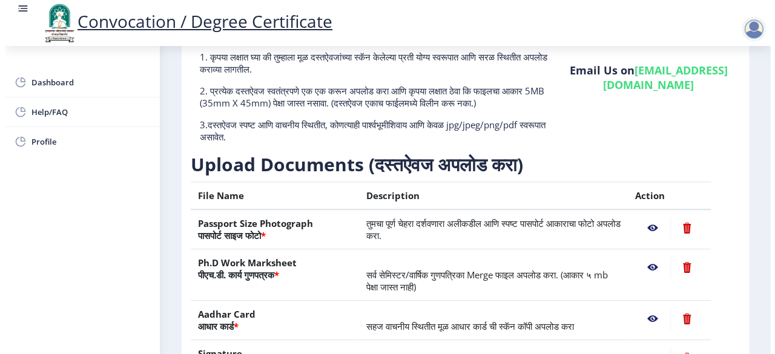
scroll to position [98, 0]
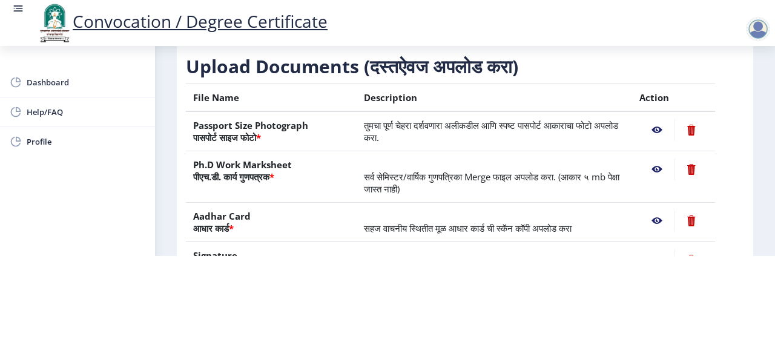
click at [655, 170] on nb-action at bounding box center [656, 170] width 35 height 22
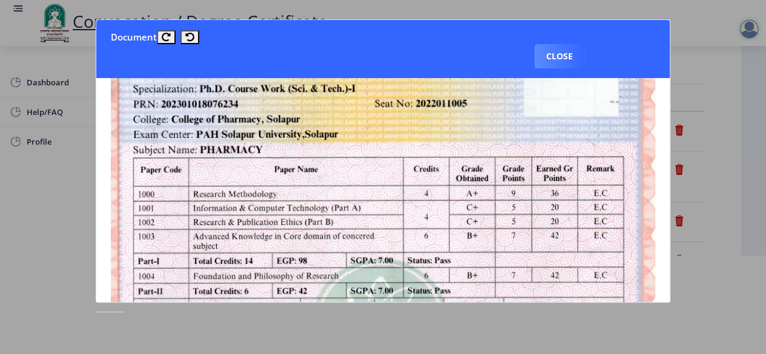
scroll to position [0, 0]
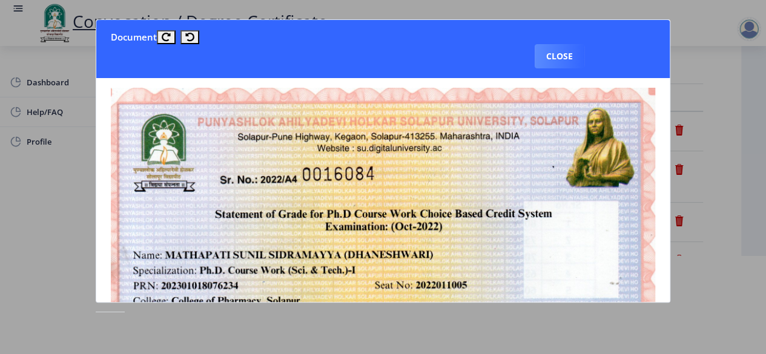
click at [552, 58] on button "Close" at bounding box center [560, 56] width 50 height 24
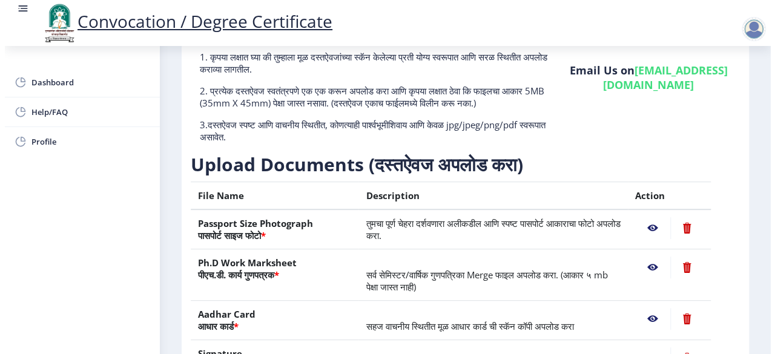
scroll to position [98, 0]
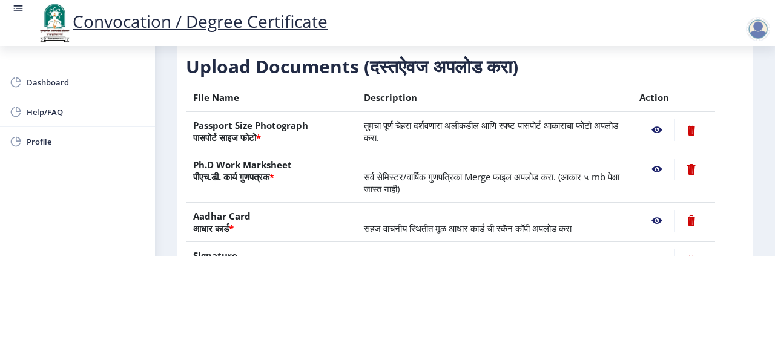
click at [651, 169] on nb-action at bounding box center [656, 170] width 35 height 22
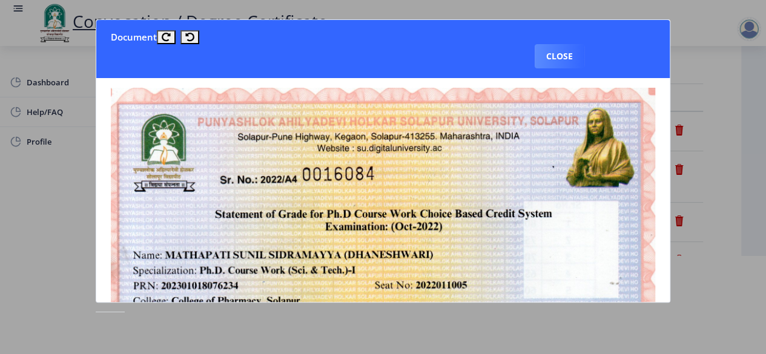
scroll to position [61, 0]
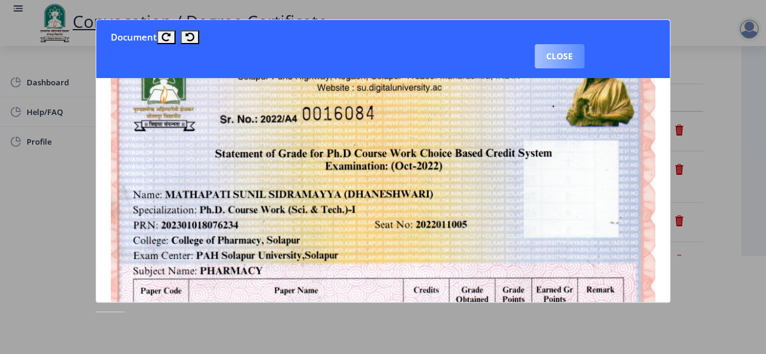
click at [569, 56] on button "Close" at bounding box center [560, 56] width 50 height 24
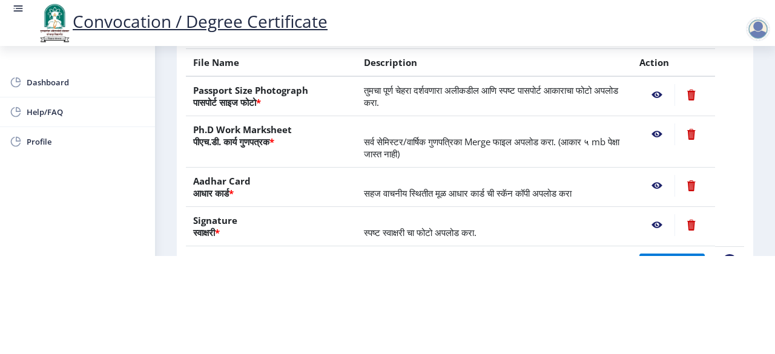
scroll to position [159, 0]
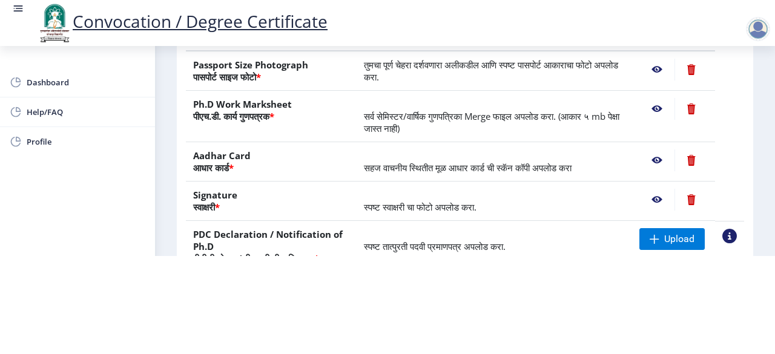
click at [655, 162] on nb-action at bounding box center [656, 161] width 35 height 22
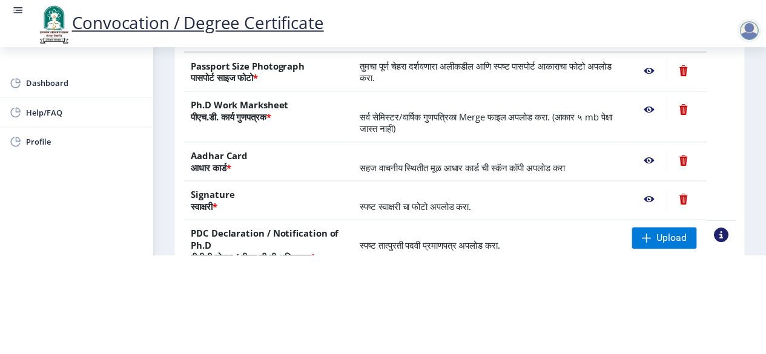
scroll to position [0, 0]
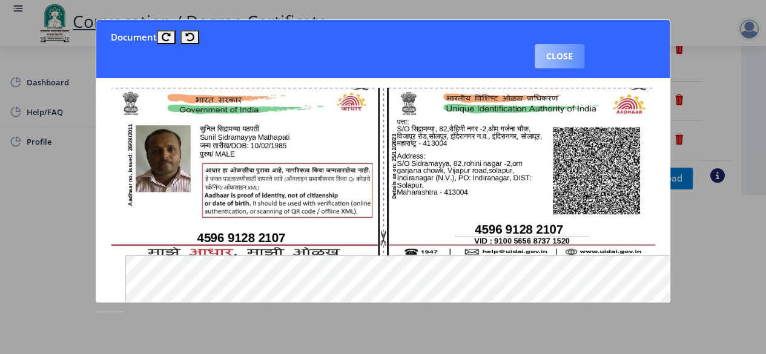
click at [569, 54] on button "Close" at bounding box center [560, 56] width 50 height 24
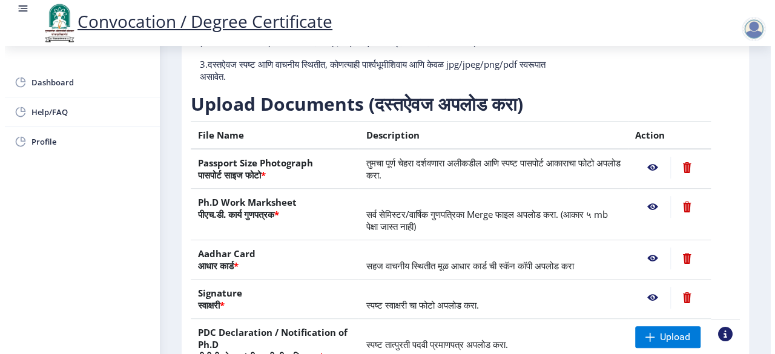
scroll to position [137, 0]
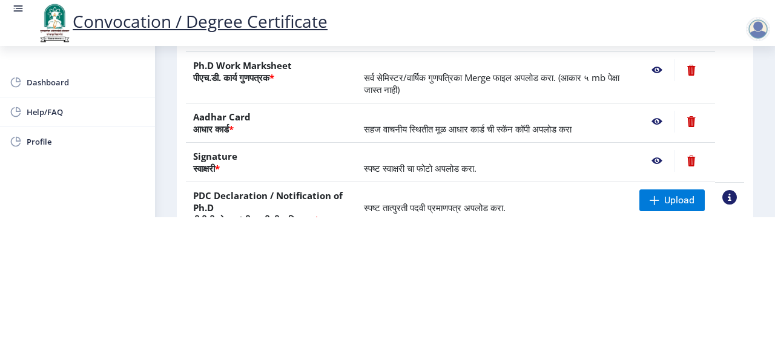
click at [655, 159] on nb-action at bounding box center [656, 161] width 35 height 22
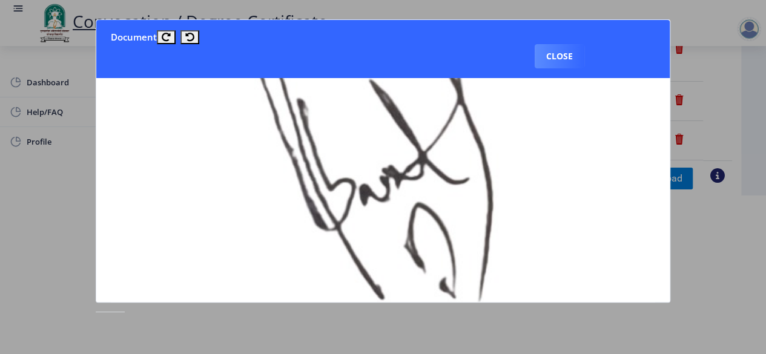
scroll to position [121, 0]
click at [553, 58] on button "Close" at bounding box center [560, 56] width 50 height 24
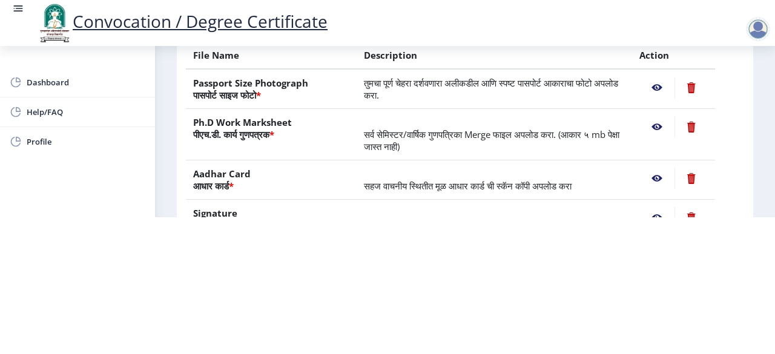
scroll to position [0, 0]
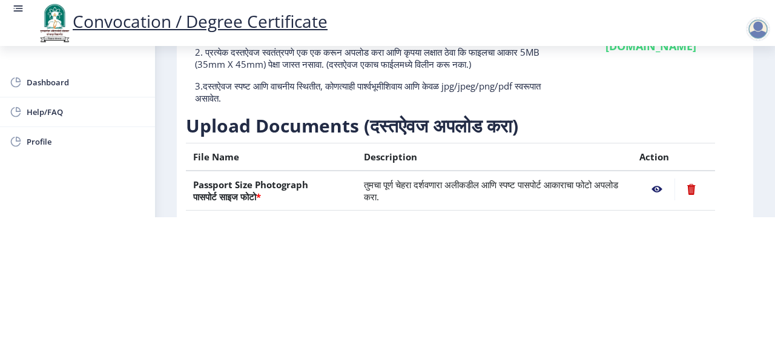
drag, startPoint x: 763, startPoint y: 120, endPoint x: 772, endPoint y: 90, distance: 31.8
click at [772, 90] on div "Convocation / Degree Certificate Dashboard Help/FAQ Profile First step 2 Second…" at bounding box center [387, 40] width 775 height 354
click at [120, 209] on div "Dashboard Help/FAQ Profile" at bounding box center [77, 200] width 155 height 308
click at [66, 81] on span "Dashboard" at bounding box center [86, 82] width 119 height 15
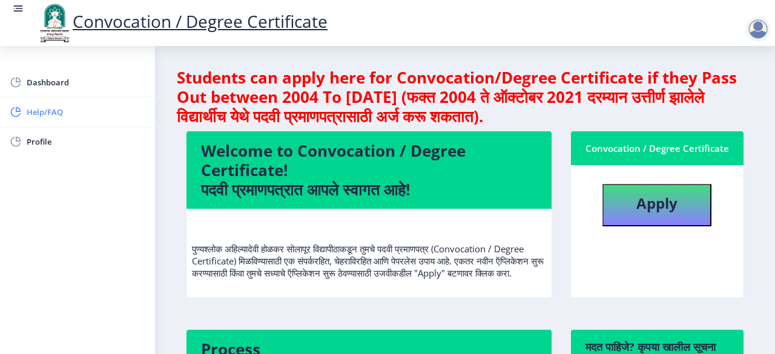
click at [38, 110] on span "Help/FAQ" at bounding box center [86, 112] width 119 height 15
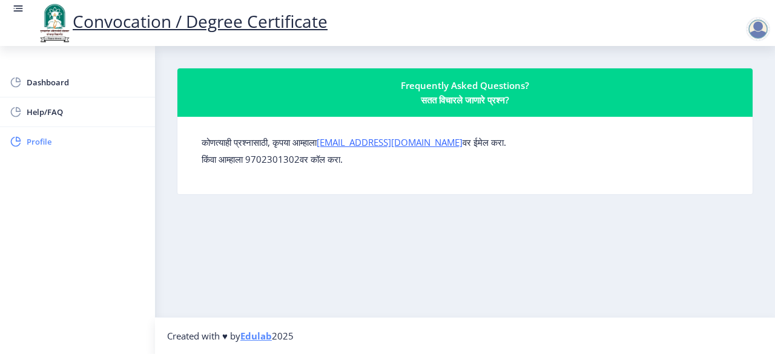
click at [35, 145] on span "Profile" at bounding box center [86, 141] width 119 height 15
select select
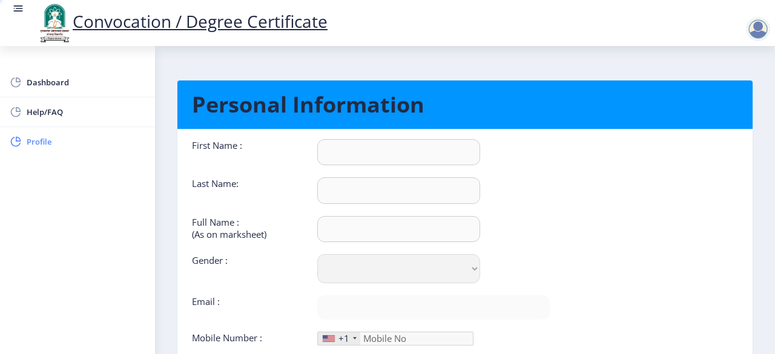
type input "SUNIL"
type input "[PERSON_NAME]"
select select "[DEMOGRAPHIC_DATA]"
type input "[EMAIL_ADDRESS][DOMAIN_NAME]"
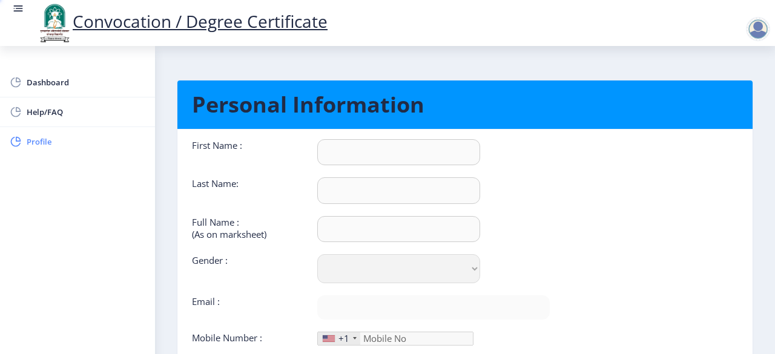
type input "7774973601"
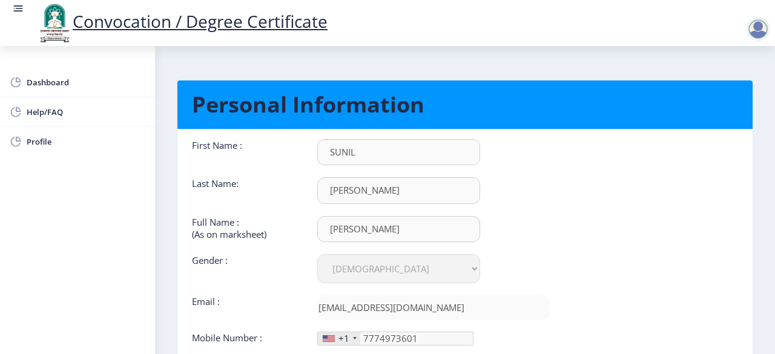
click at [18, 6] on g at bounding box center [18, 8] width 12 height 12
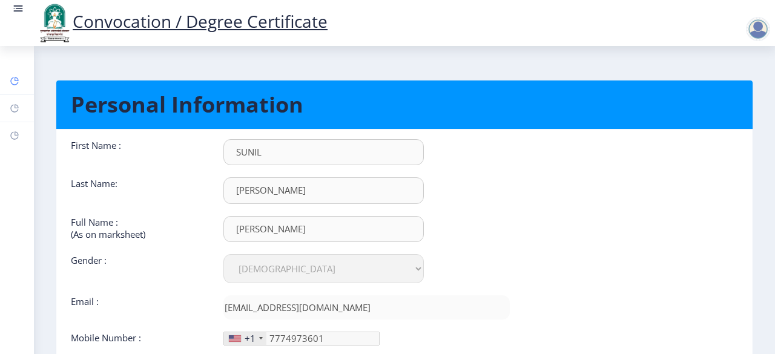
click at [13, 85] on rect at bounding box center [15, 81] width 10 height 10
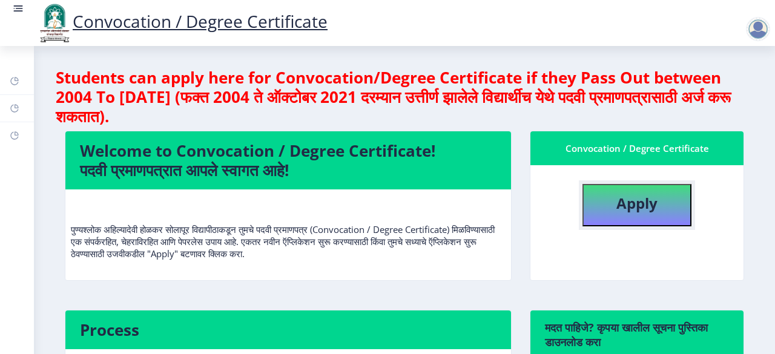
click at [634, 202] on b "Apply" at bounding box center [636, 203] width 41 height 20
select select
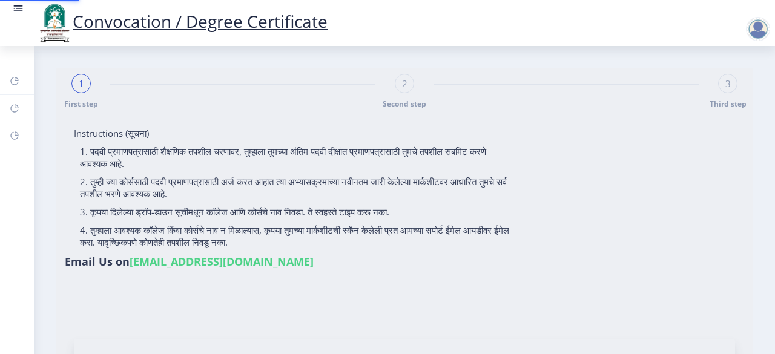
type input "202301018076234"
select select "Regular"
select select "2022"
select select "Grade B+"
type input "2022011005"
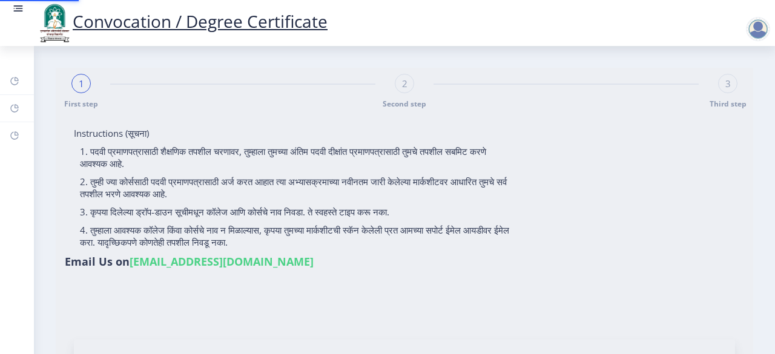
select select "October"
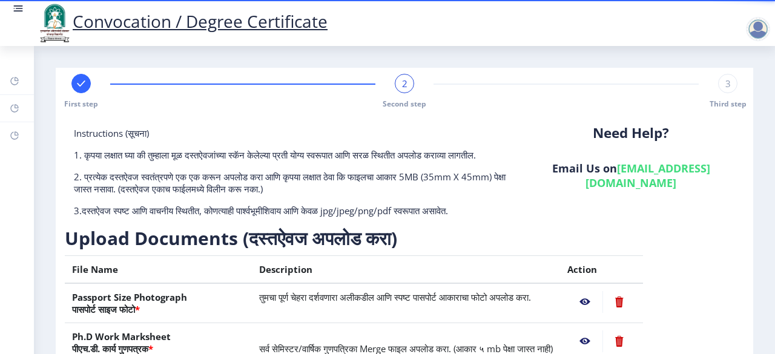
click at [760, 27] on div at bounding box center [758, 29] width 24 height 24
click at [720, 94] on span "Log out" at bounding box center [726, 94] width 77 height 15
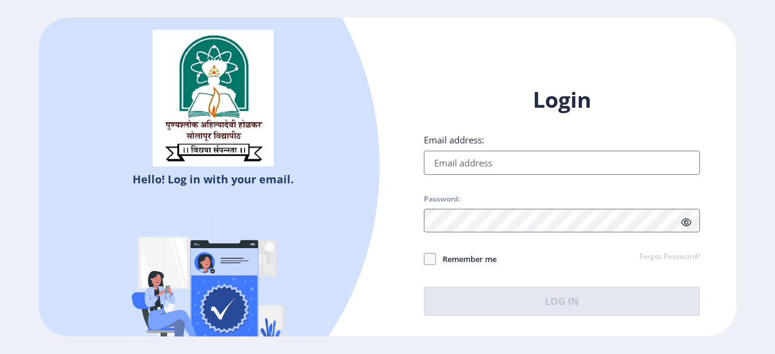
type input "[EMAIL_ADDRESS][DOMAIN_NAME]"
